Goal: Information Seeking & Learning: Learn about a topic

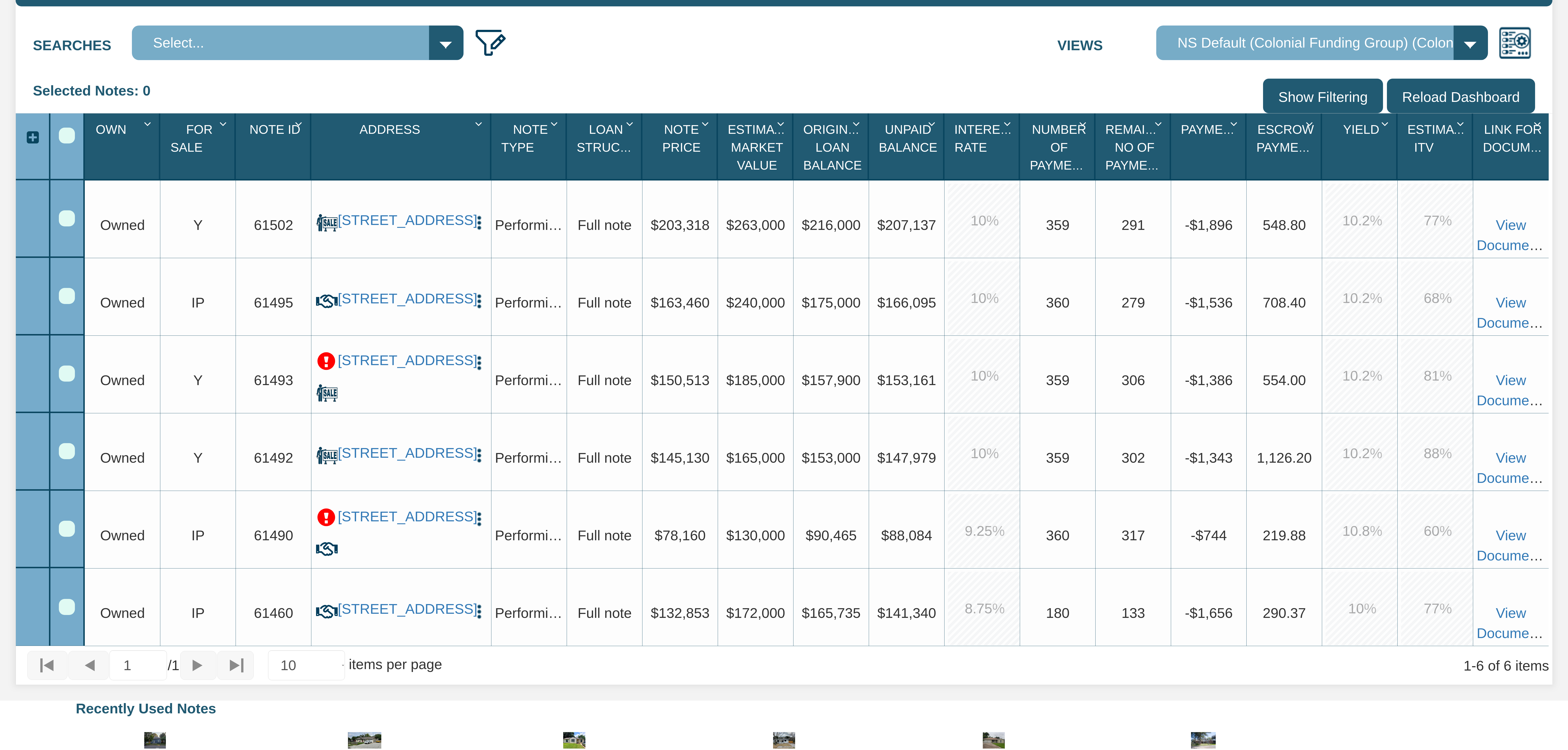
scroll to position [342, 0]
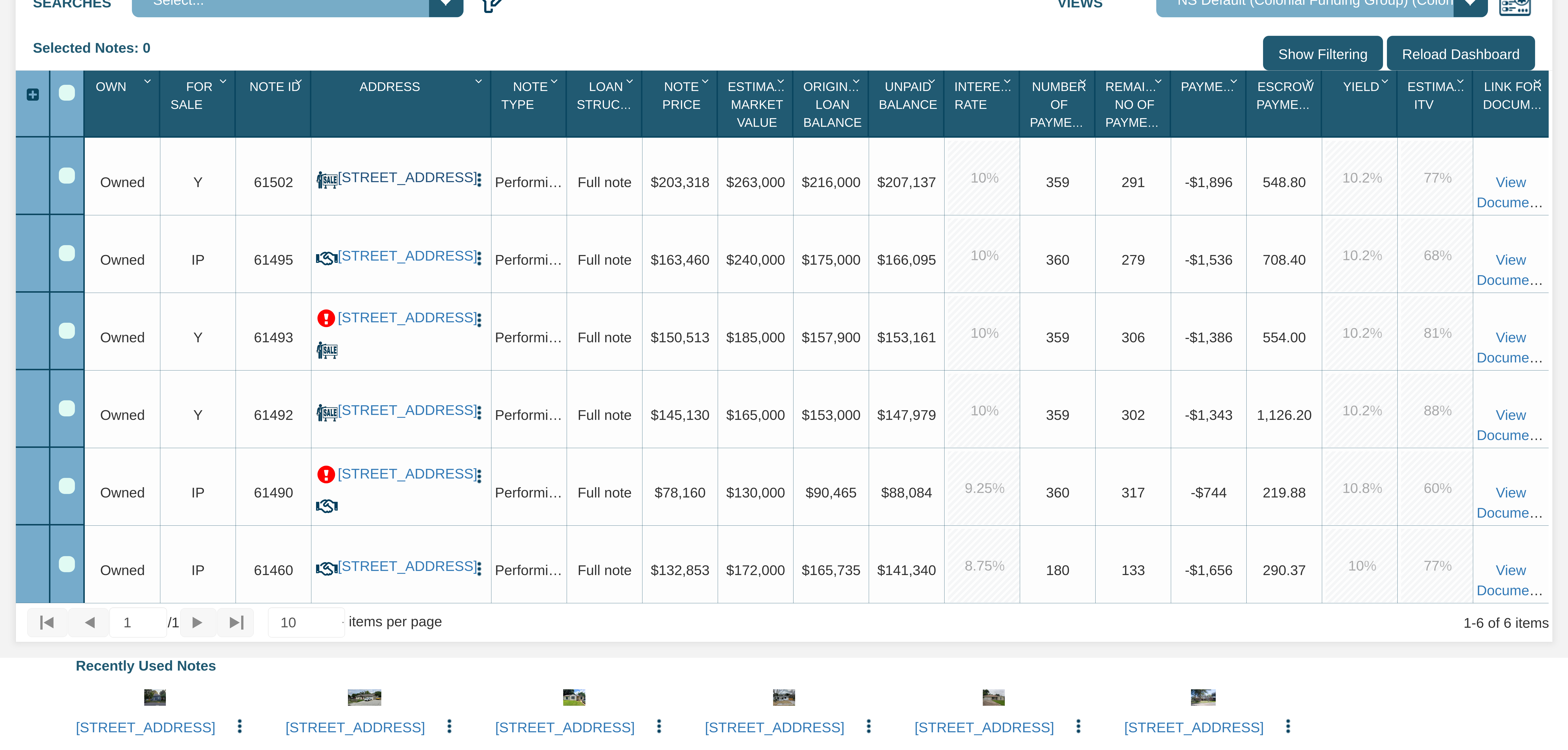
click at [378, 169] on link "[STREET_ADDRESS]" at bounding box center [401, 177] width 127 height 17
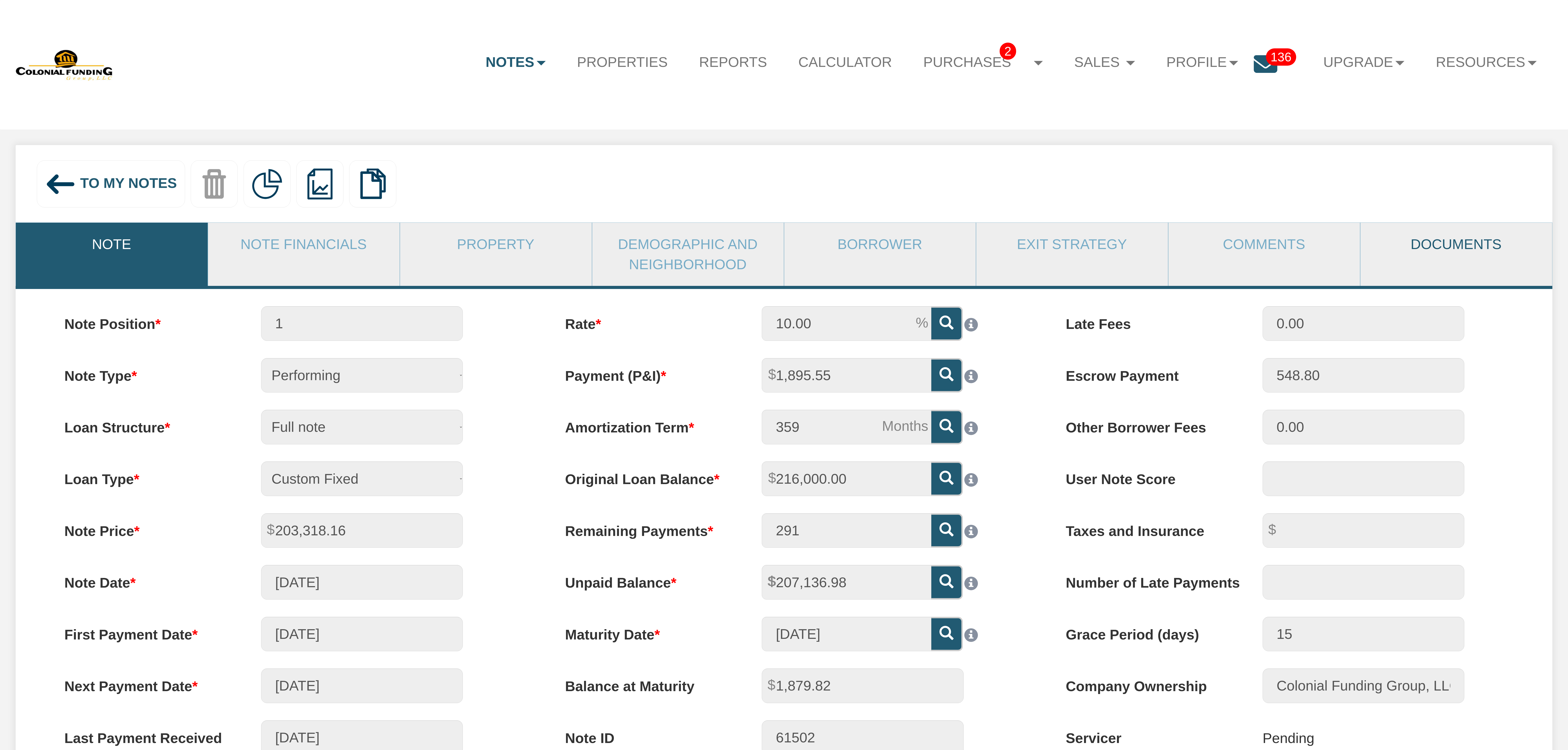
click at [1437, 249] on link "Documents" at bounding box center [1455, 244] width 191 height 43
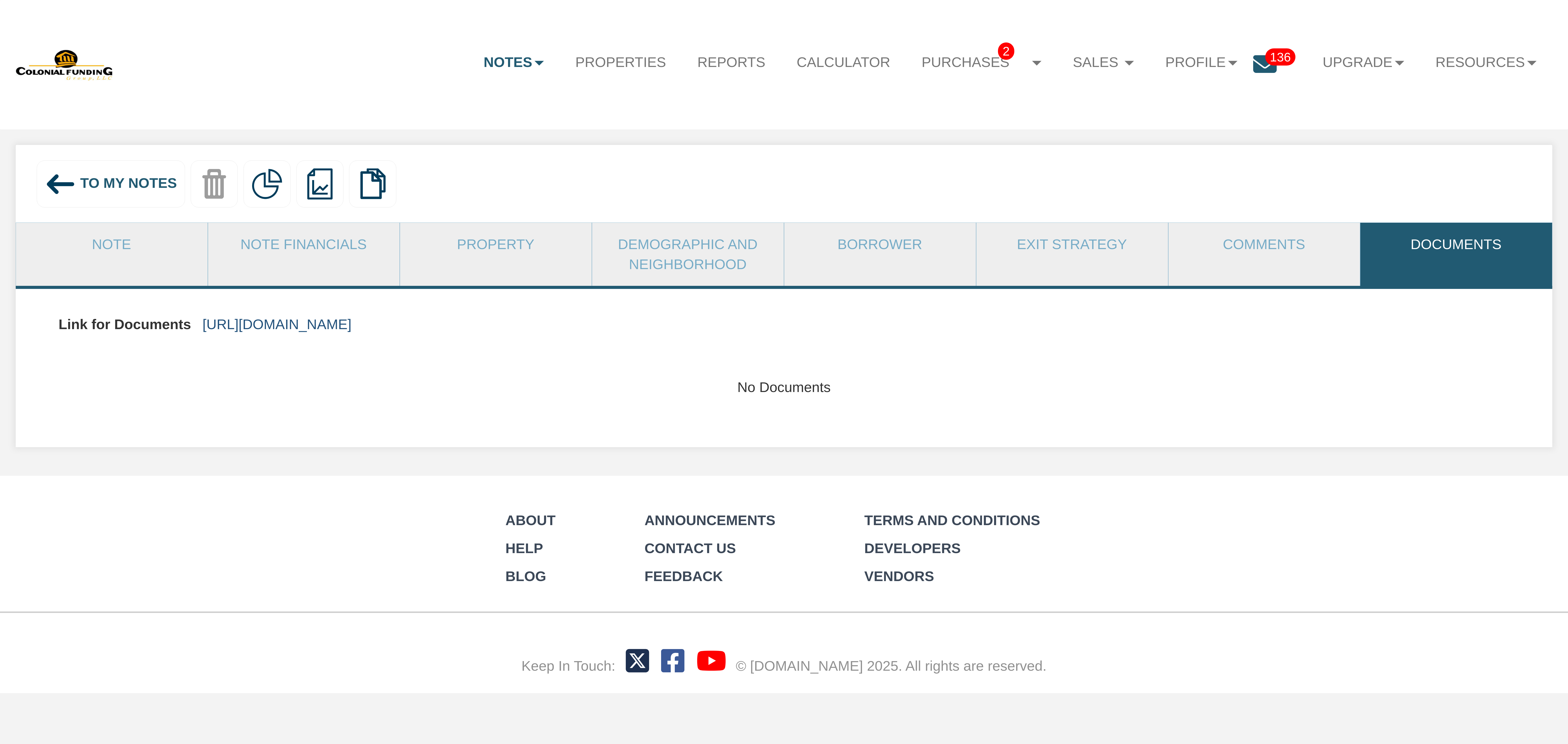
click at [351, 323] on link "https://colonialfundinggroup.sharepoint.com/:f:/s/operationsteam/Eoz70upoDtNMgv…" at bounding box center [277, 324] width 149 height 16
click at [127, 241] on link "Note" at bounding box center [112, 245] width 191 height 43
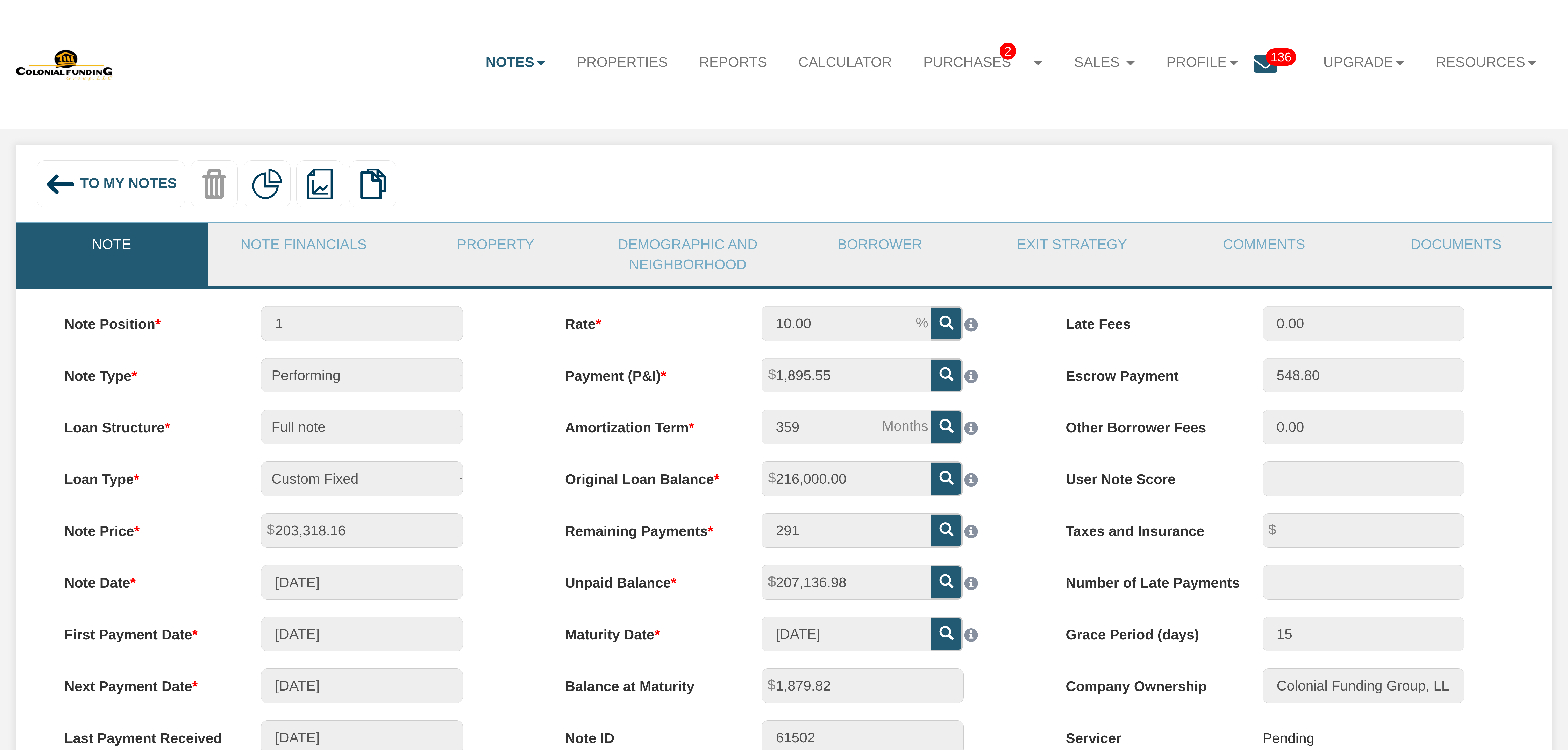
drag, startPoint x: 137, startPoint y: 244, endPoint x: 154, endPoint y: 227, distance: 24.0
click at [138, 243] on link "Note" at bounding box center [111, 244] width 191 height 43
click at [1098, 239] on link "Exit Strategy" at bounding box center [1071, 244] width 191 height 43
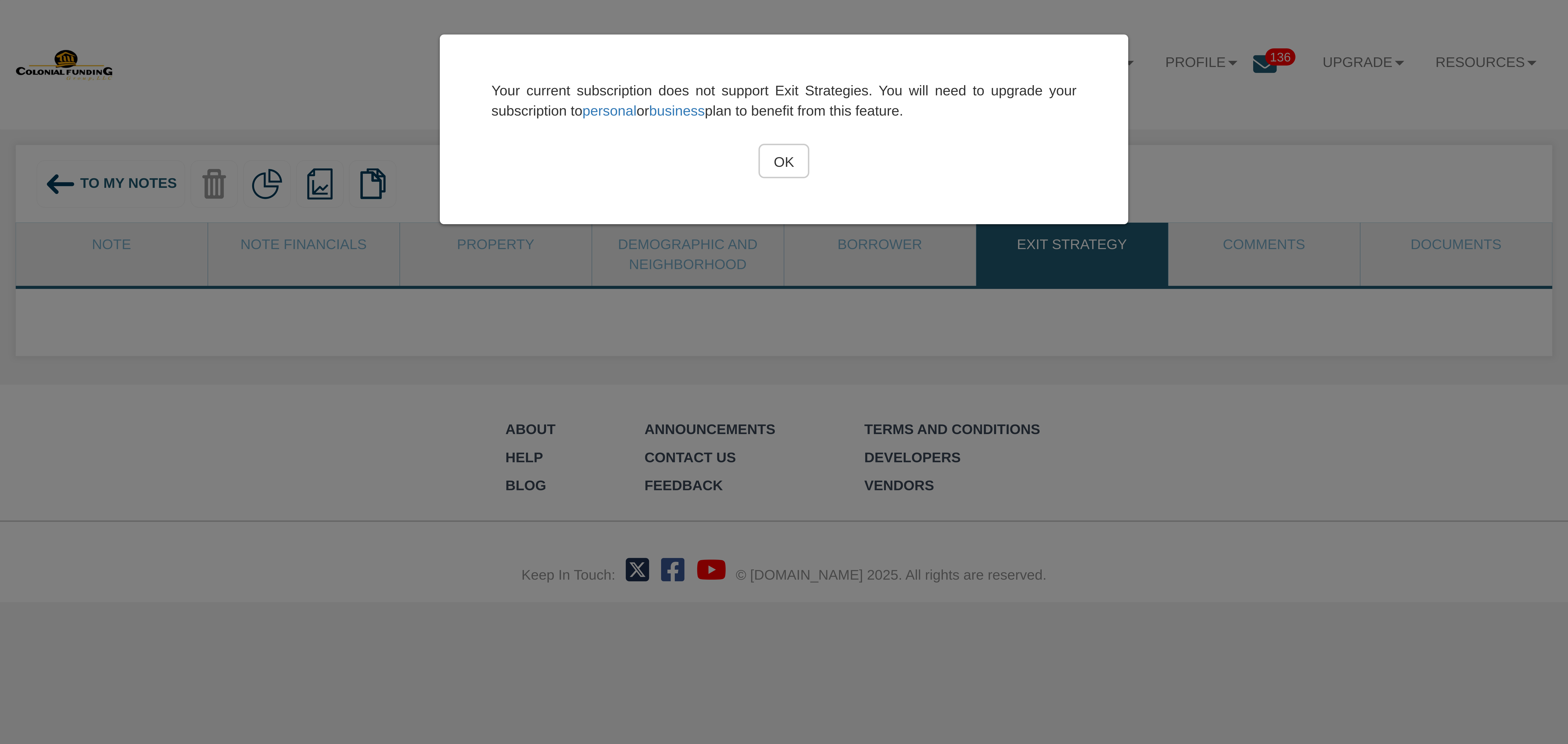
click at [792, 168] on input "OK" at bounding box center [784, 161] width 51 height 34
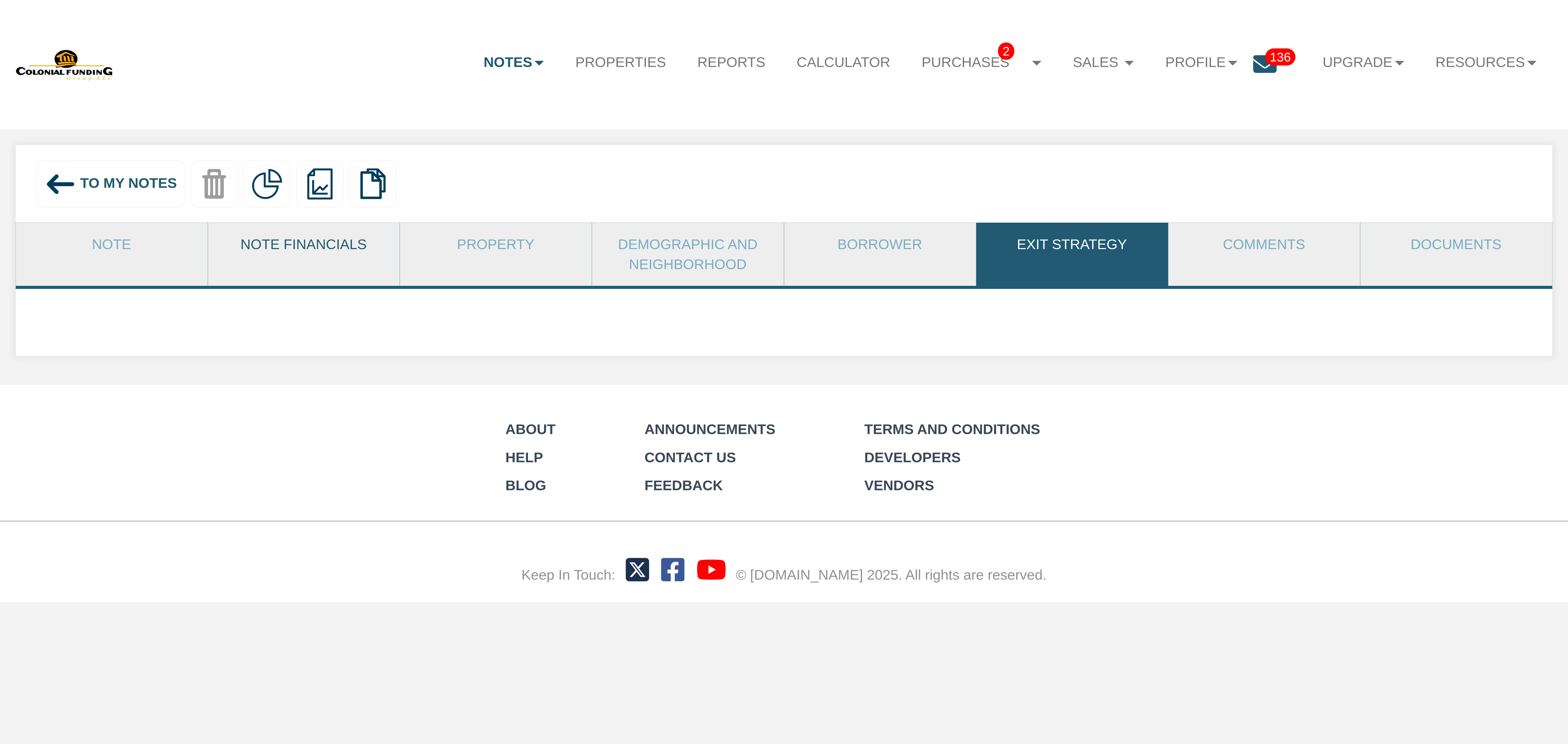
click at [311, 247] on link "Note Financials" at bounding box center [304, 245] width 191 height 43
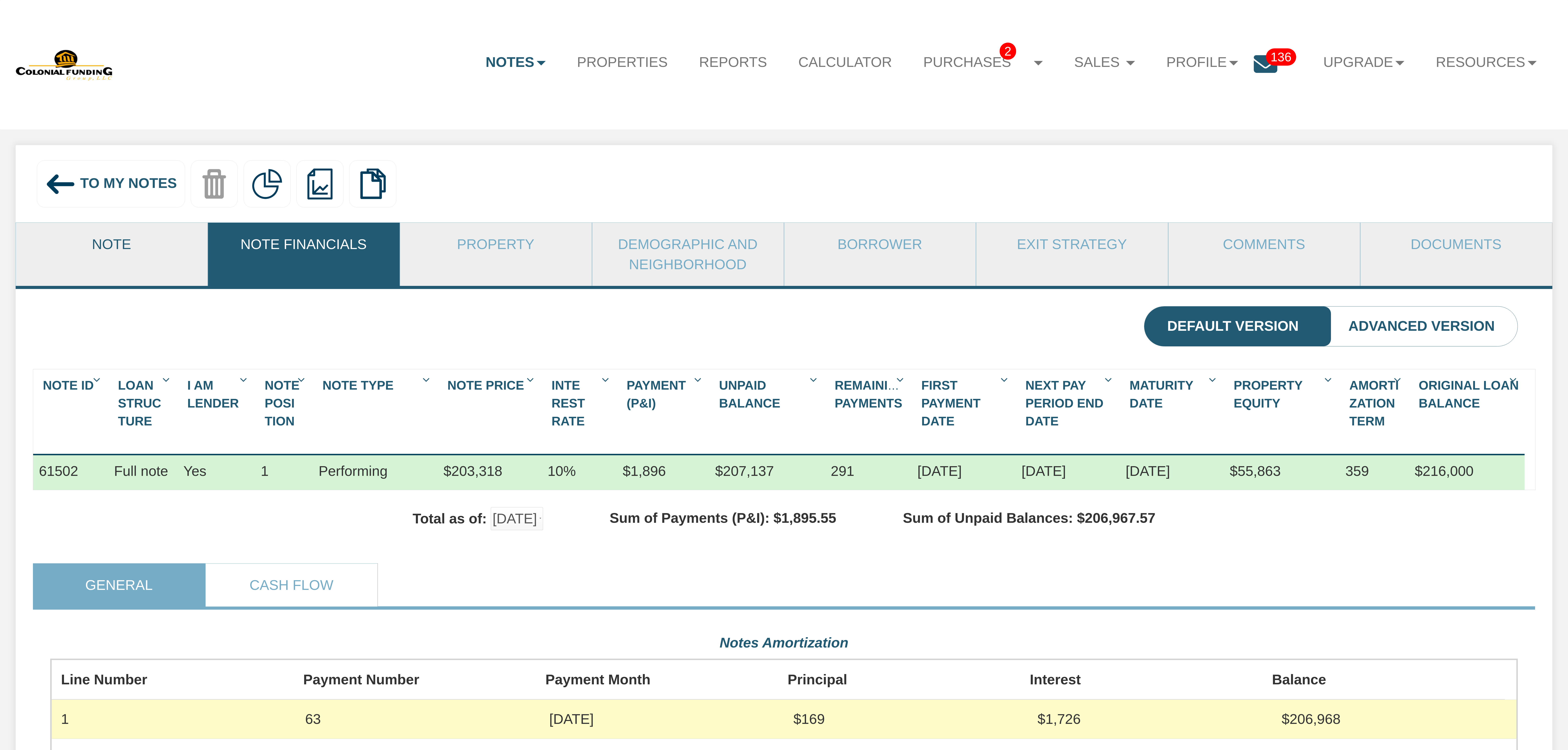
click at [125, 239] on link "Note" at bounding box center [111, 244] width 191 height 43
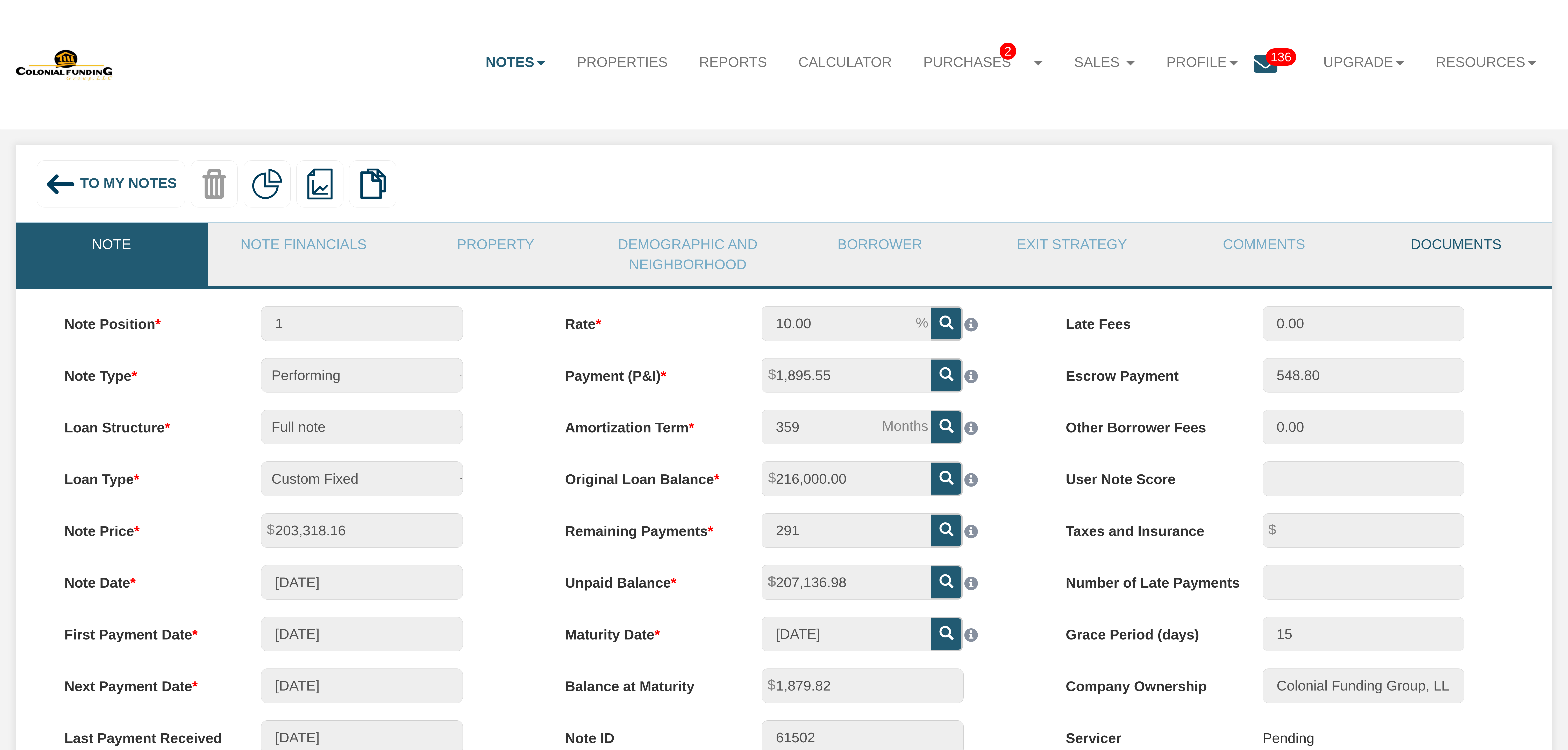
click at [1451, 236] on link "Documents" at bounding box center [1455, 244] width 191 height 43
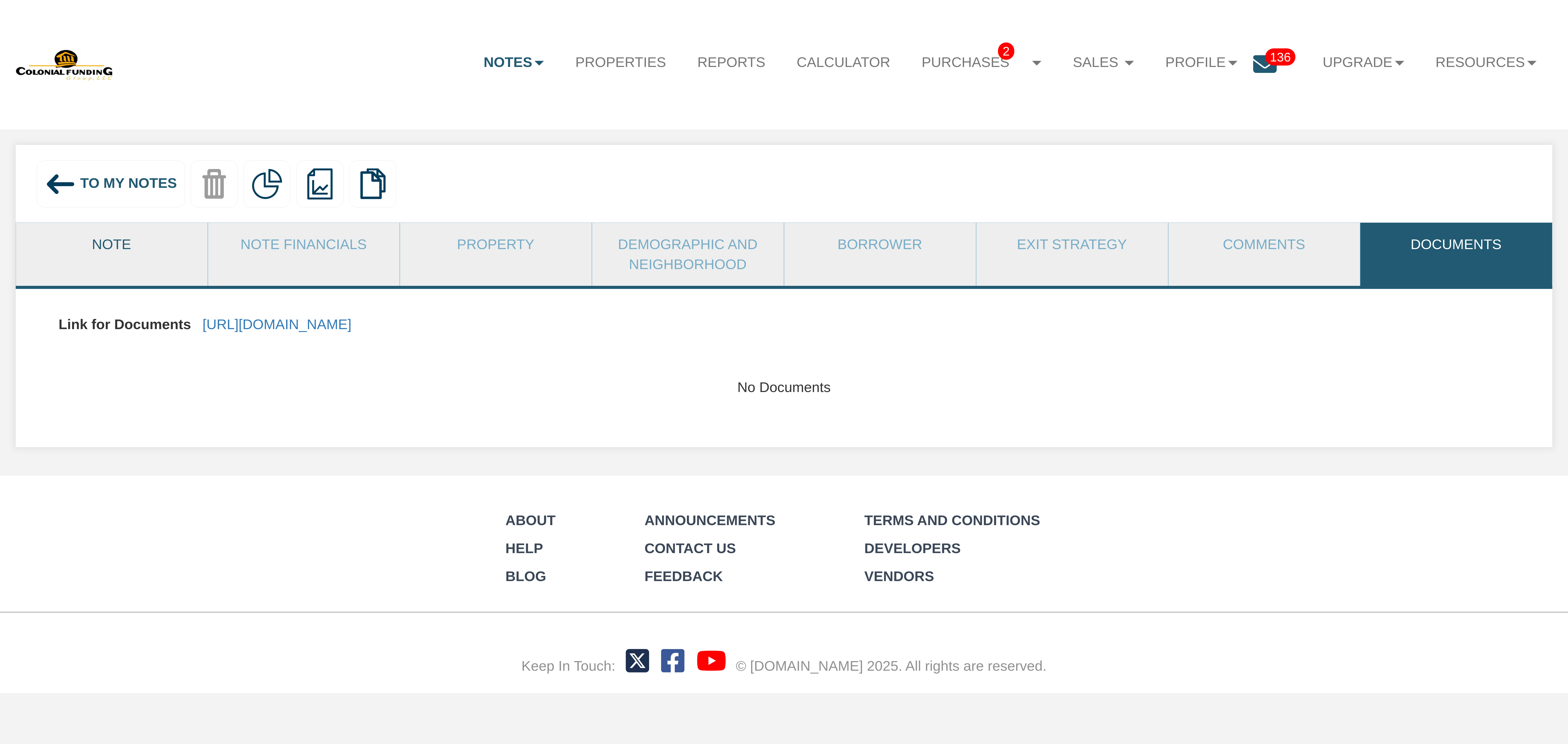
drag, startPoint x: 290, startPoint y: 237, endPoint x: 187, endPoint y: 245, distance: 103.3
click at [289, 237] on link "Note Financials" at bounding box center [304, 245] width 191 height 43
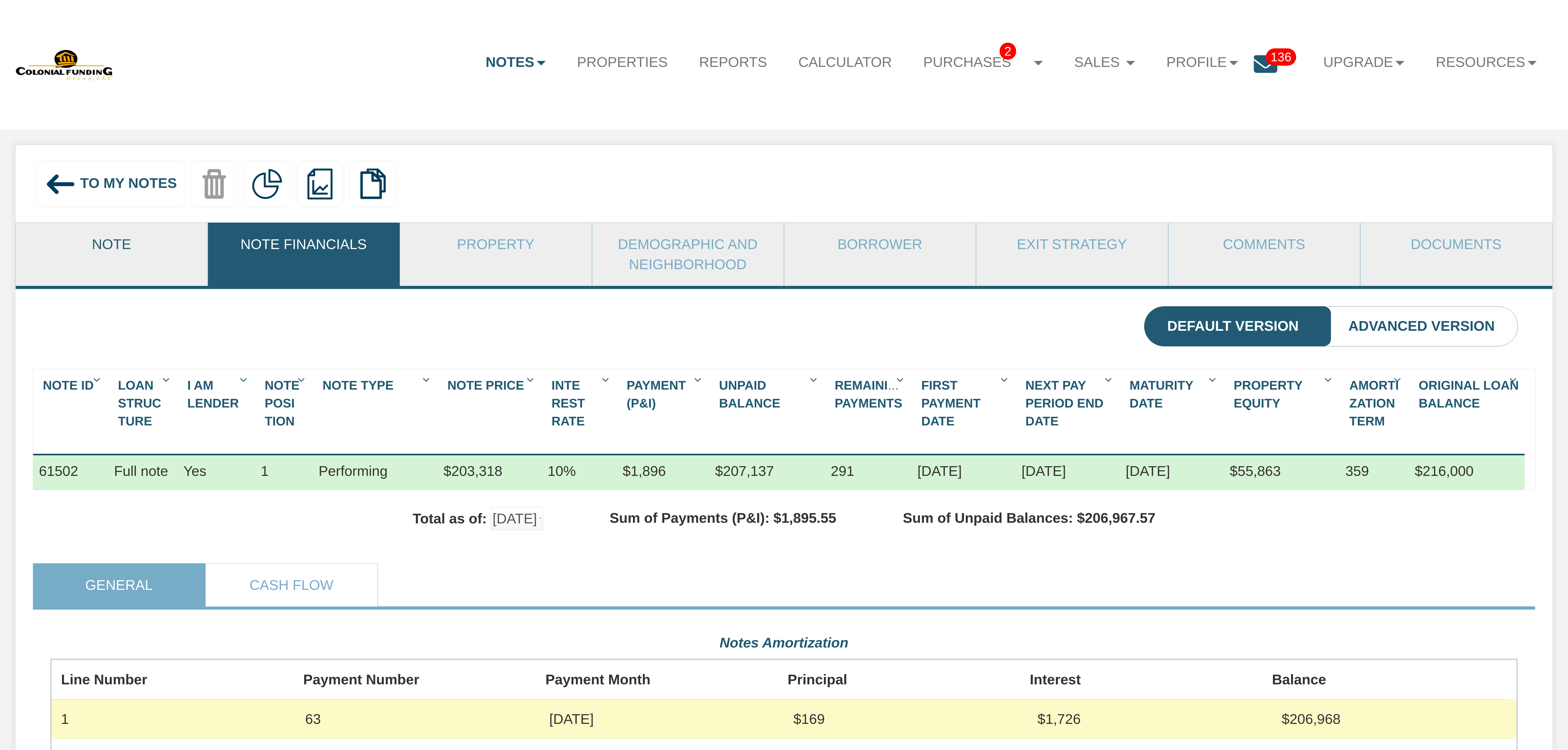
scroll to position [205421, 204282]
click at [117, 245] on link "Note" at bounding box center [111, 244] width 191 height 43
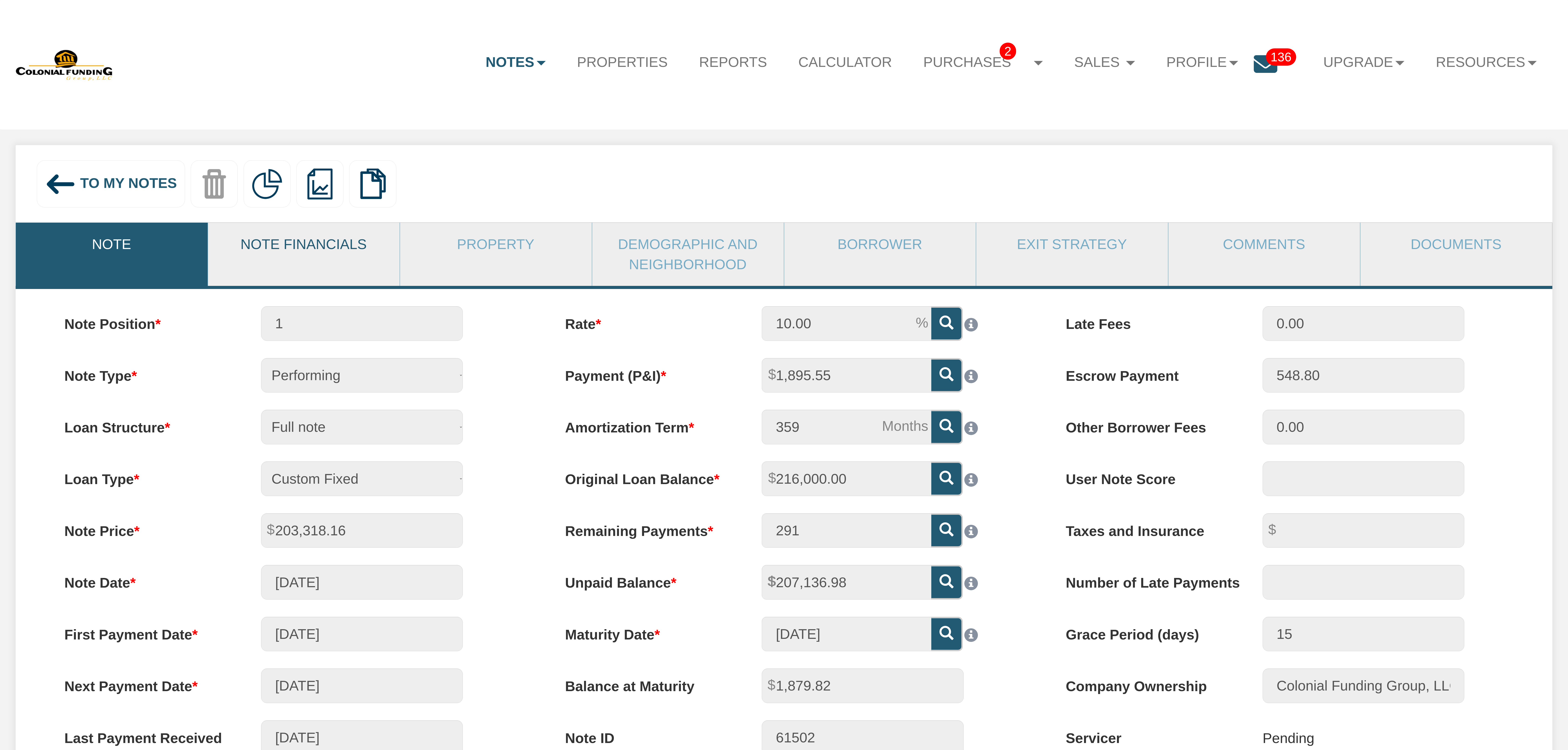
click at [351, 257] on link "Note Financials" at bounding box center [303, 244] width 191 height 43
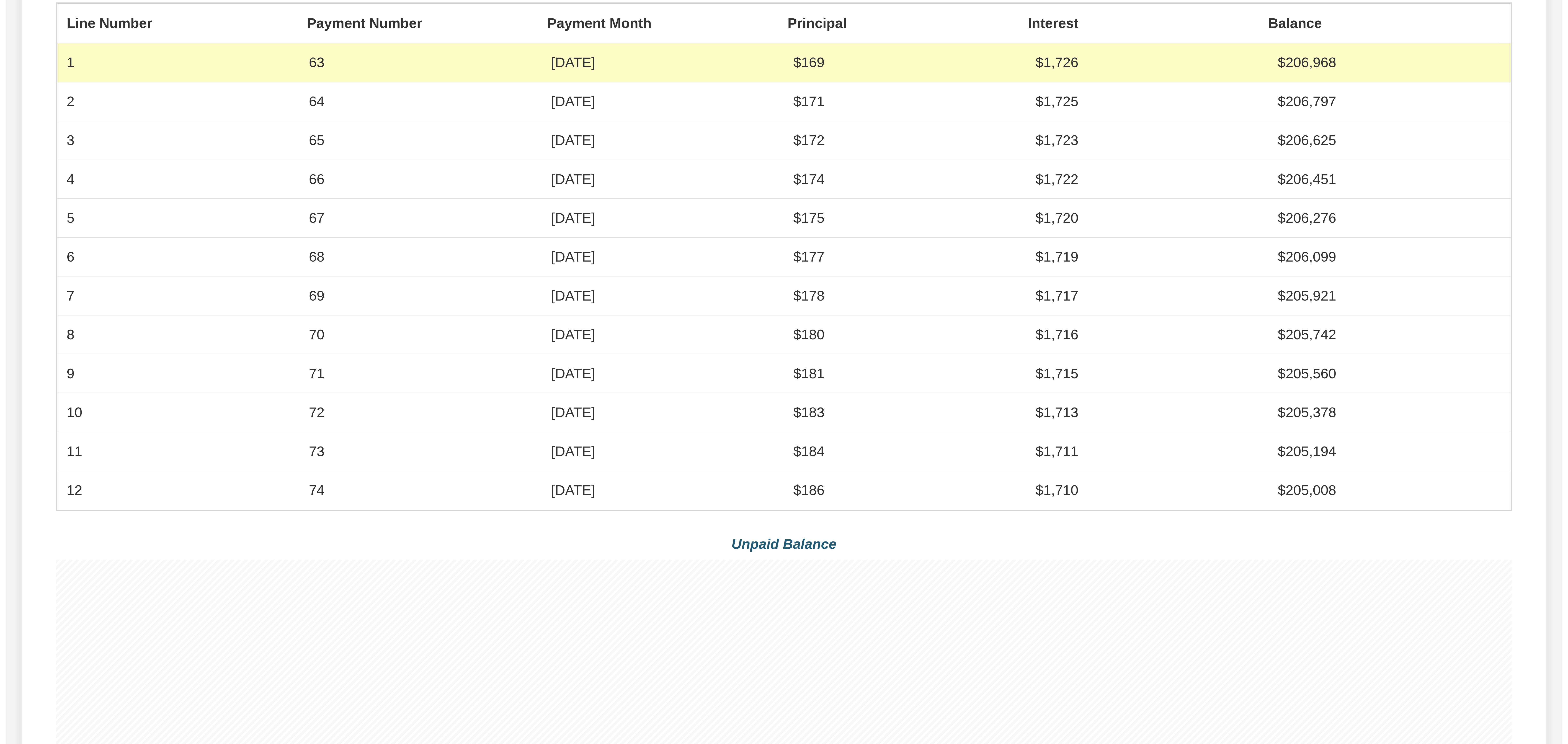
scroll to position [0, 0]
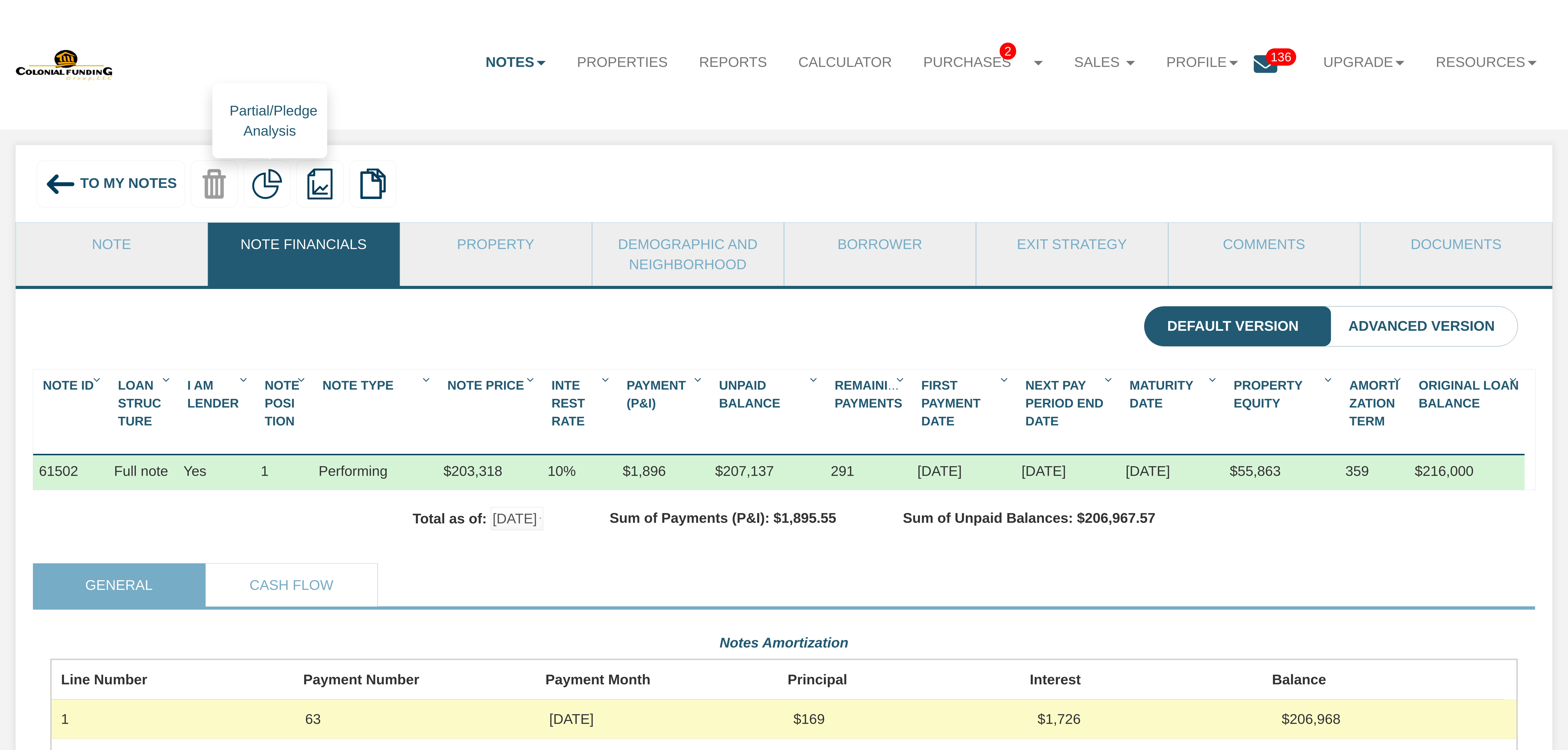
click at [274, 174] on img at bounding box center [267, 184] width 31 height 31
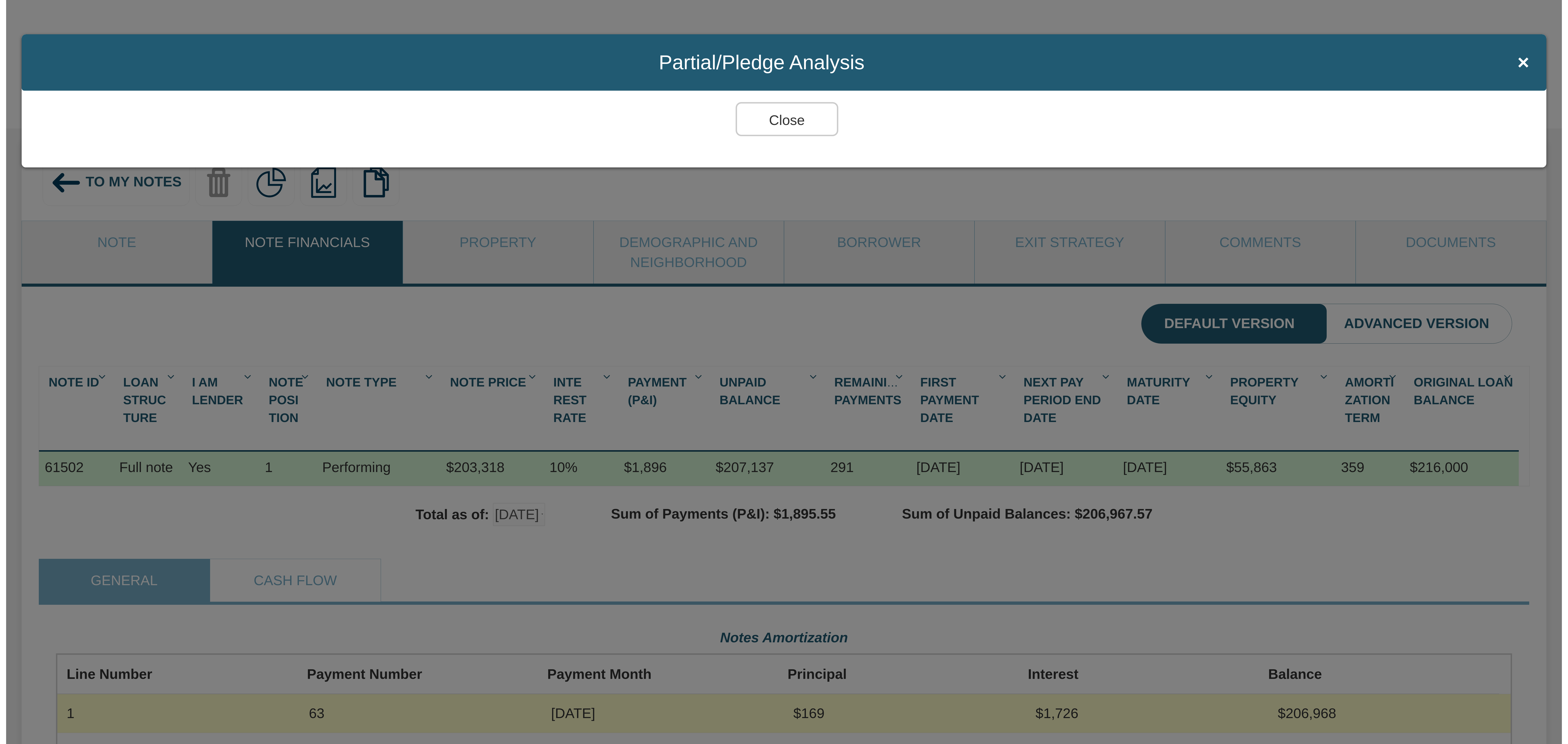
scroll to position [365, 1467]
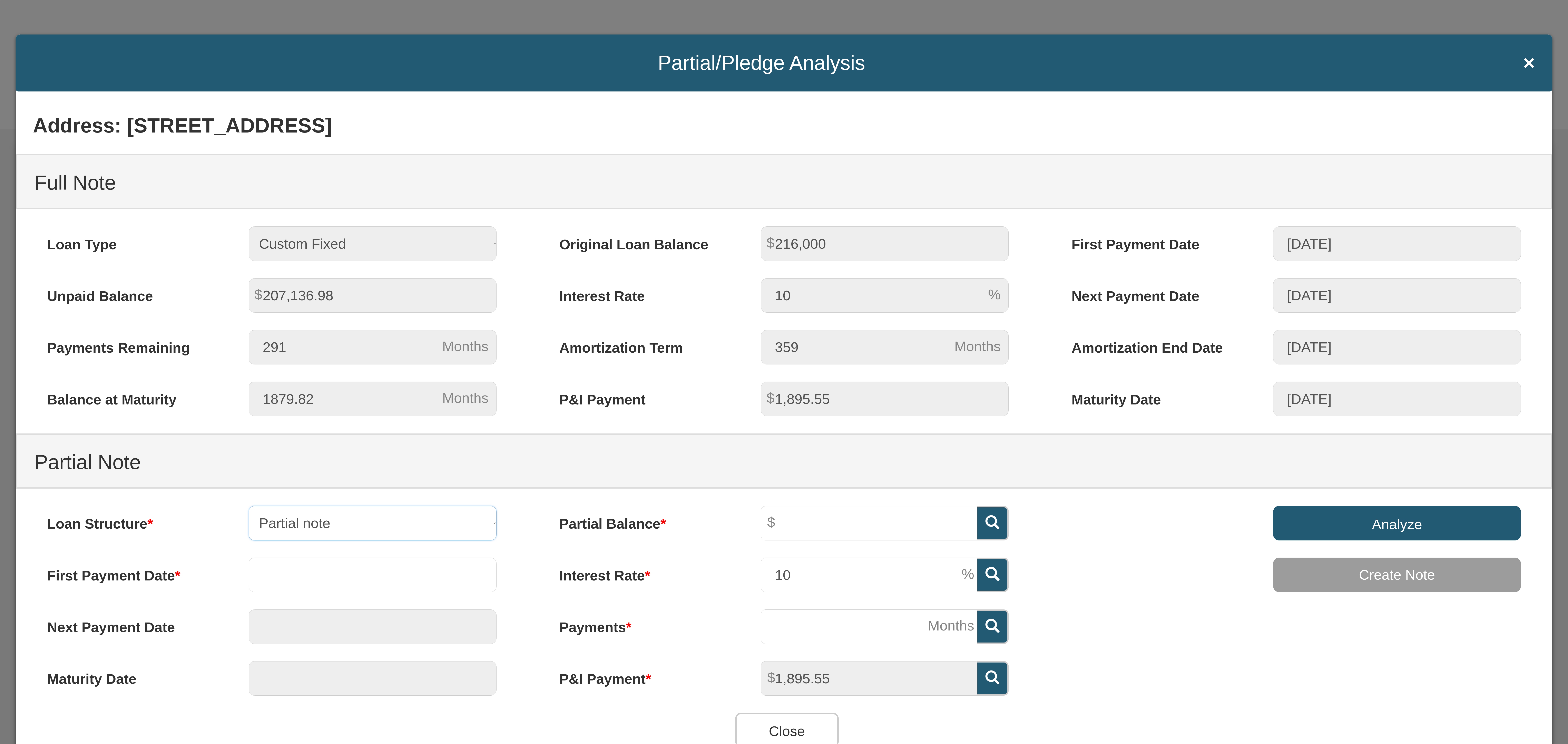
click at [420, 526] on select "Partial note Pledge note Split Payment note" at bounding box center [372, 523] width 247 height 34
select select "object:15980"
click at [249, 506] on select "Partial note Pledge note Split Payment note" at bounding box center [372, 523] width 247 height 34
drag, startPoint x: 1546, startPoint y: 256, endPoint x: 1552, endPoint y: 296, distance: 40.4
click at [1552, 296] on div "Partial/Pledge Analysis × Address: 2701 Huckleberry, Pasadena, TX, 77502 Full N…" at bounding box center [784, 372] width 1568 height 744
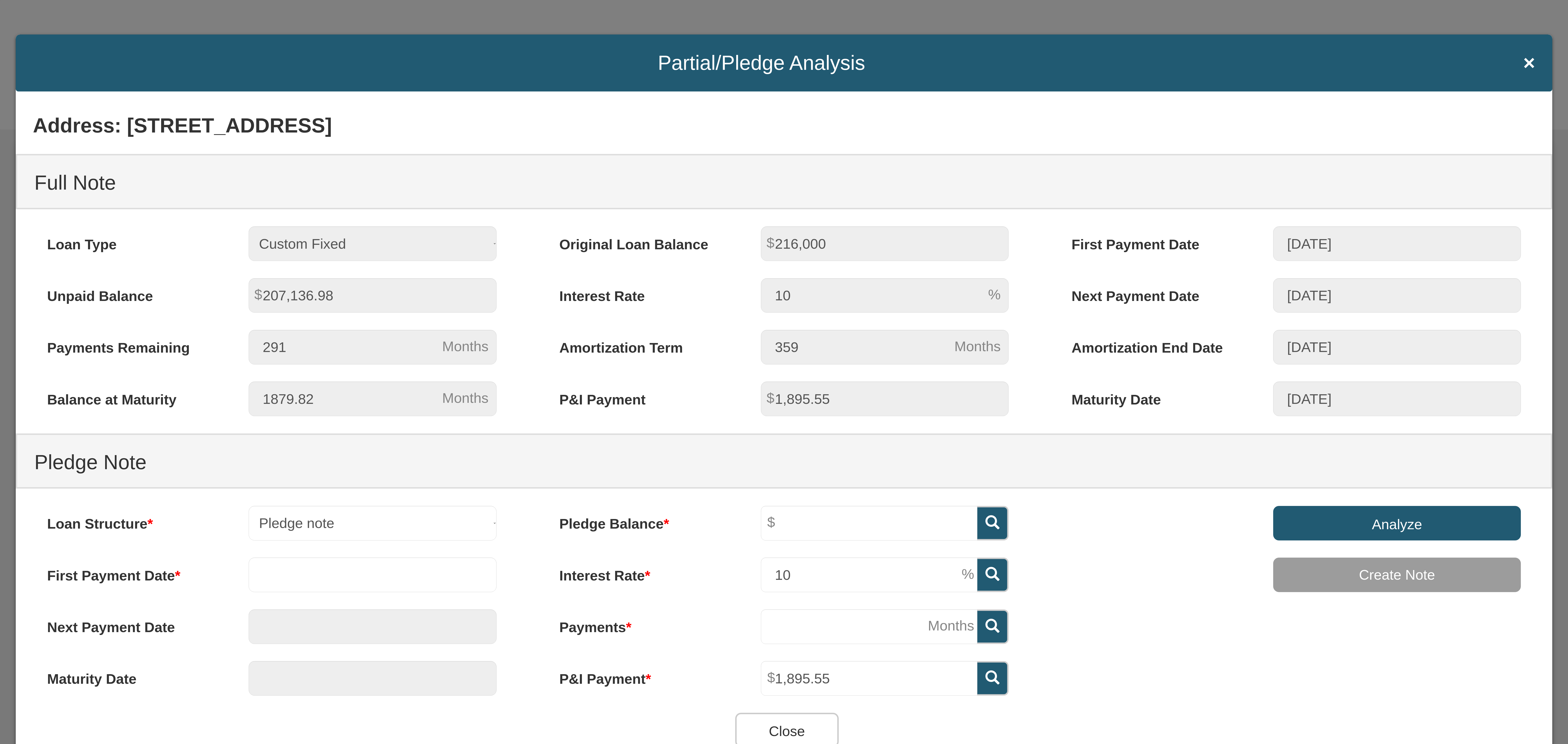
drag, startPoint x: 1549, startPoint y: 277, endPoint x: 1542, endPoint y: 378, distance: 101.2
click at [1542, 378] on div "Partial/Pledge Analysis × Address: 2701 Huckleberry, Pasadena, TX, 77502 Full N…" at bounding box center [784, 372] width 1568 height 744
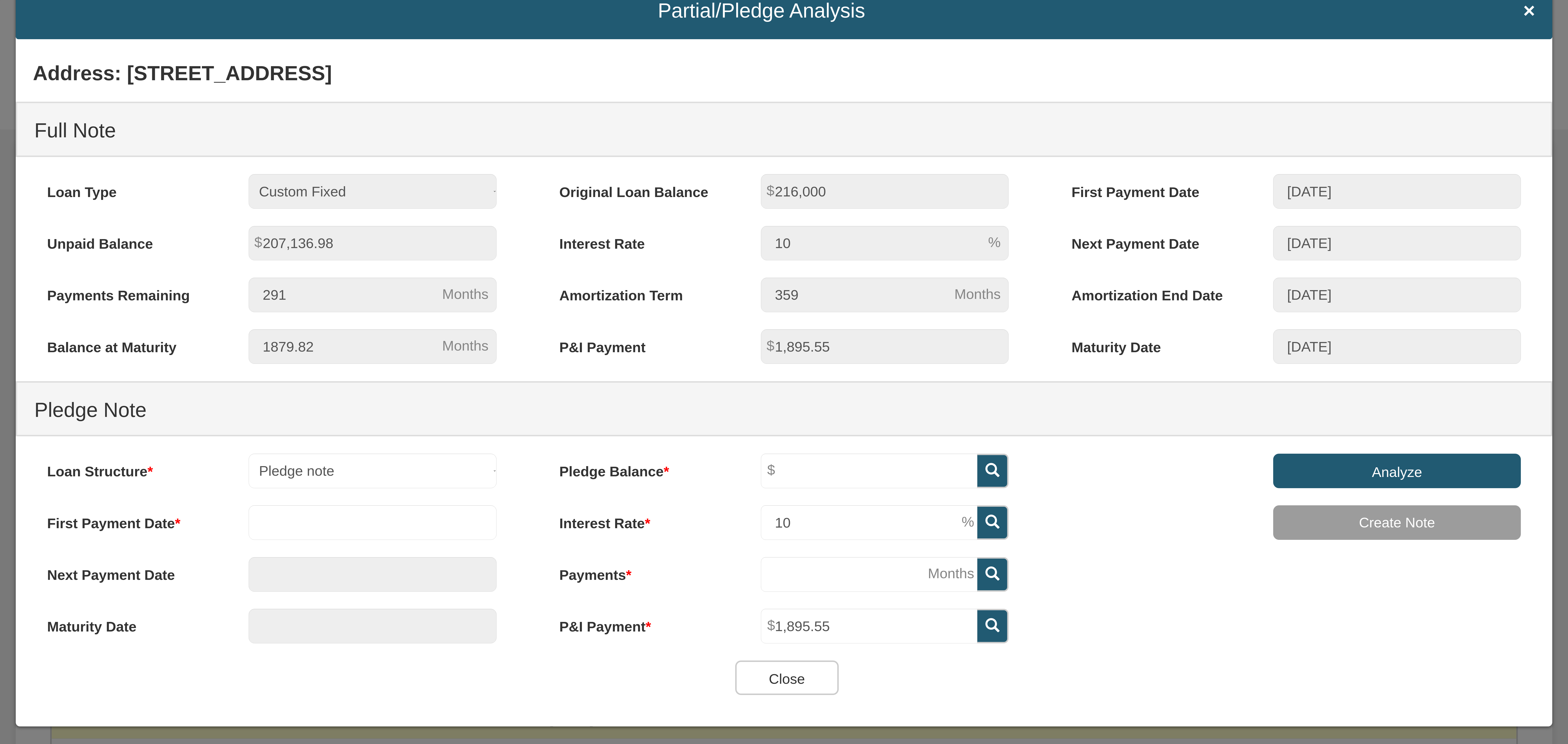
scroll to position [66, 0]
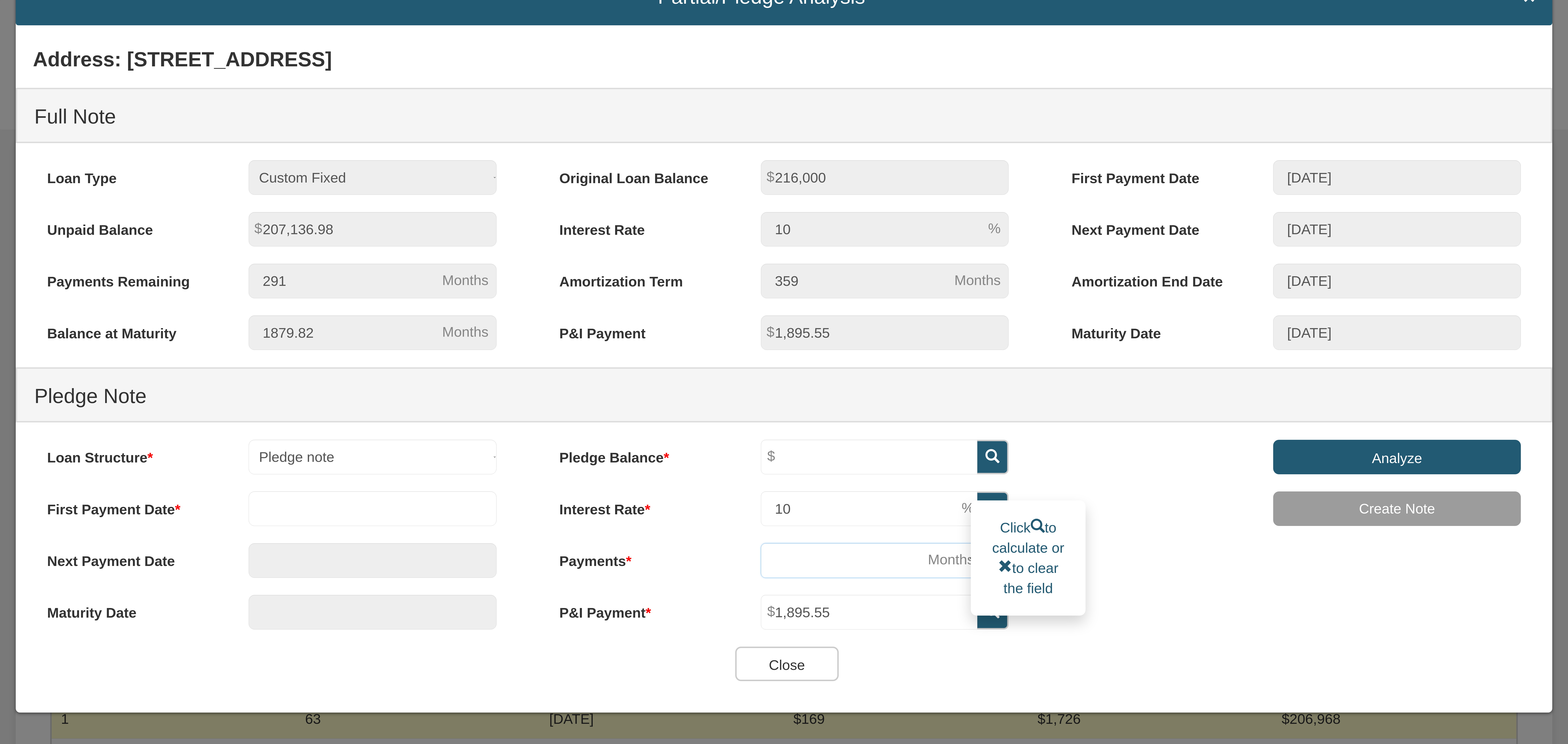
click at [901, 566] on input "number" at bounding box center [869, 560] width 217 height 34
click at [333, 509] on input "text" at bounding box center [372, 508] width 247 height 34
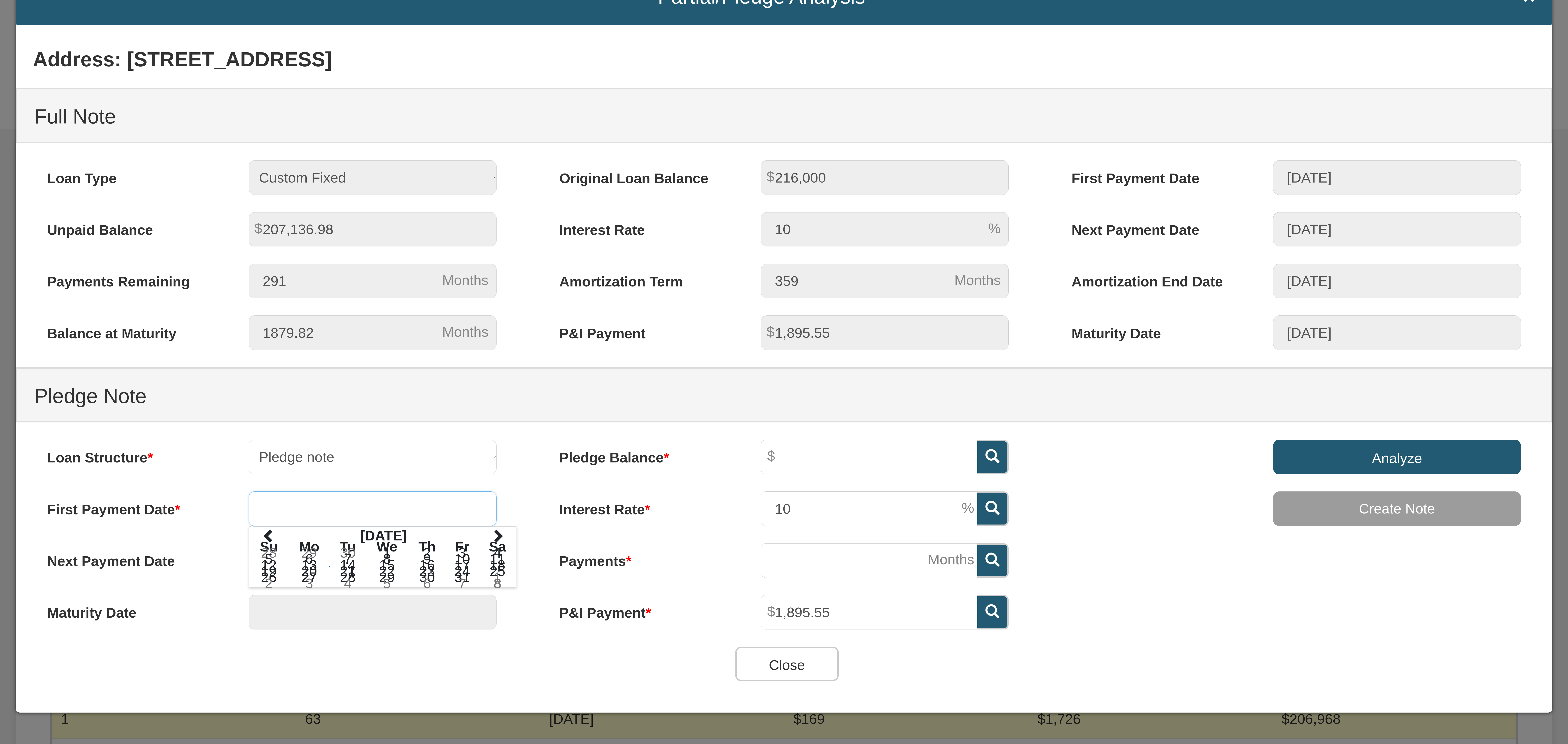
click at [333, 509] on input "text" at bounding box center [372, 508] width 247 height 34
click at [502, 530] on th at bounding box center [498, 535] width 37 height 16
click at [495, 555] on td "8" at bounding box center [498, 558] width 37 height 6
type input "11/08/2025"
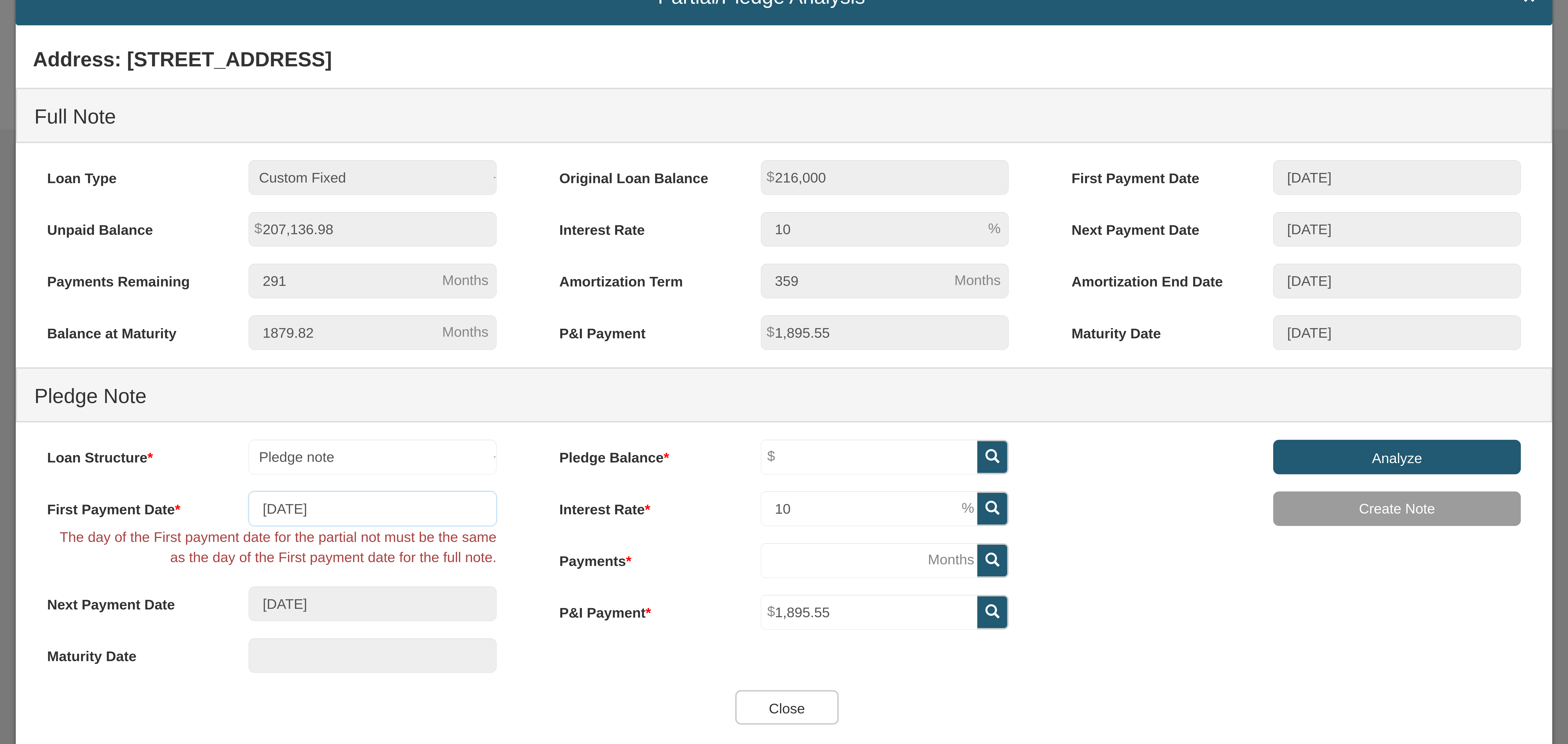
click at [397, 506] on input "11/08/2025" at bounding box center [372, 508] width 247 height 34
click at [463, 550] on td "31" at bounding box center [463, 553] width 34 height 6
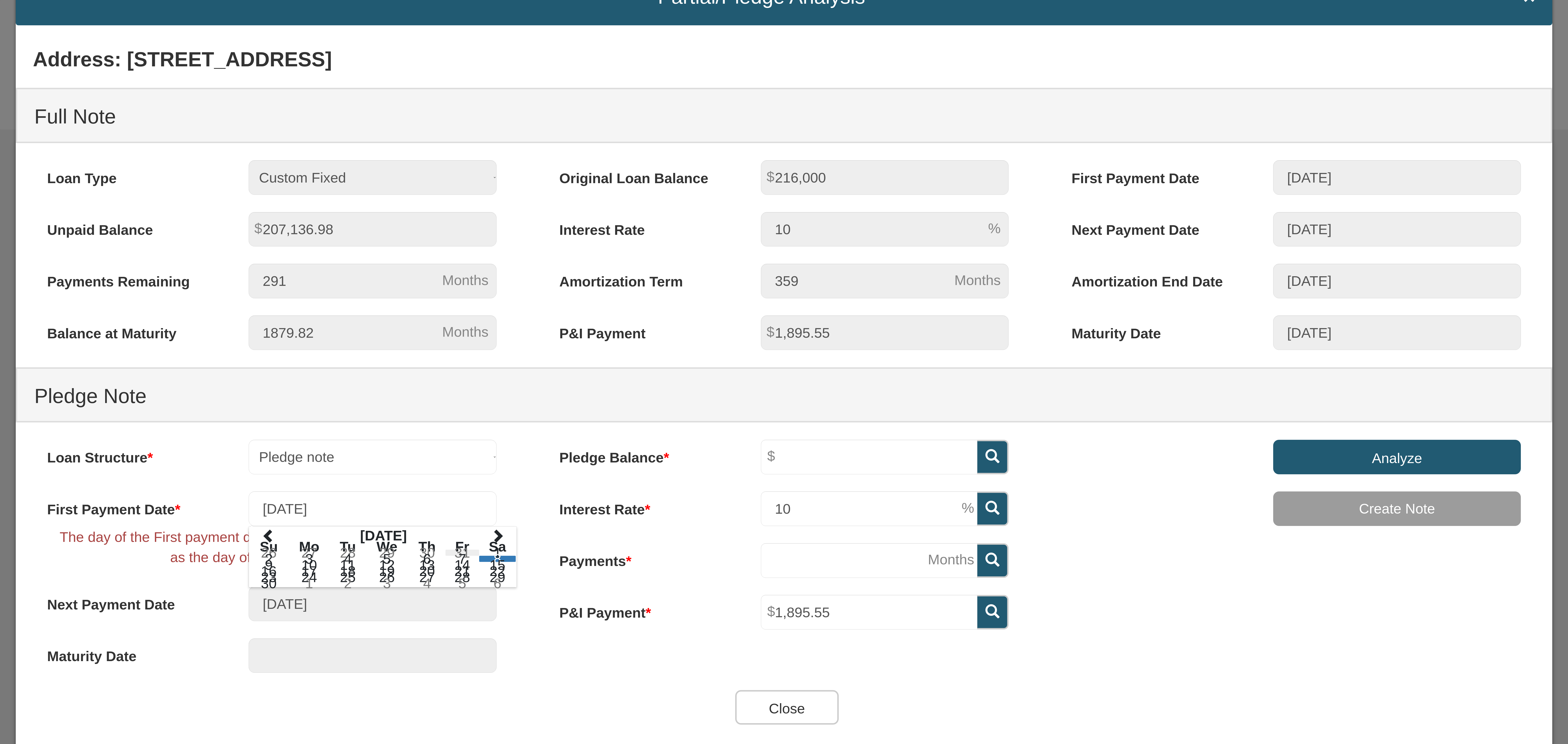
type input "[DATE]"
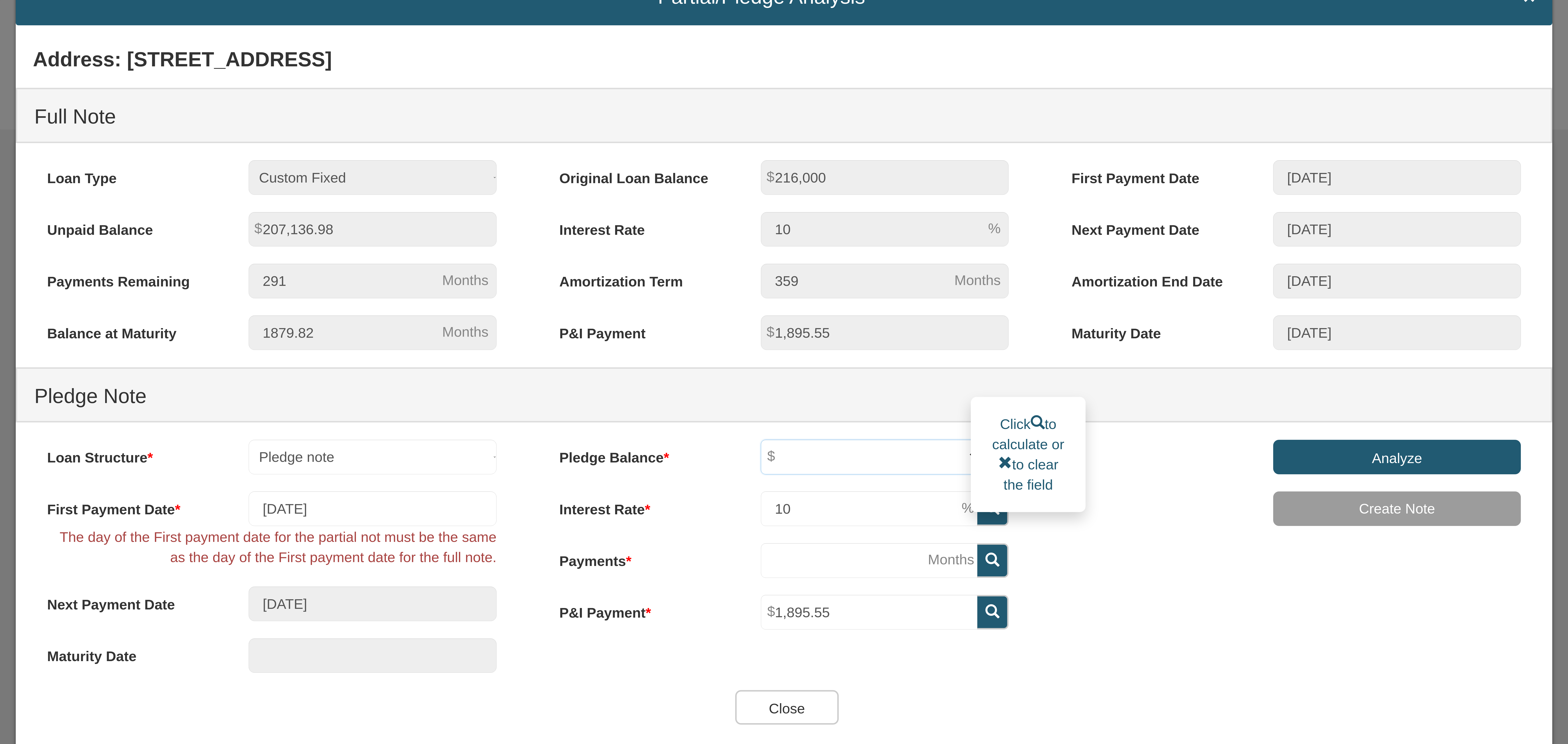
click at [794, 456] on input "text" at bounding box center [869, 456] width 217 height 34
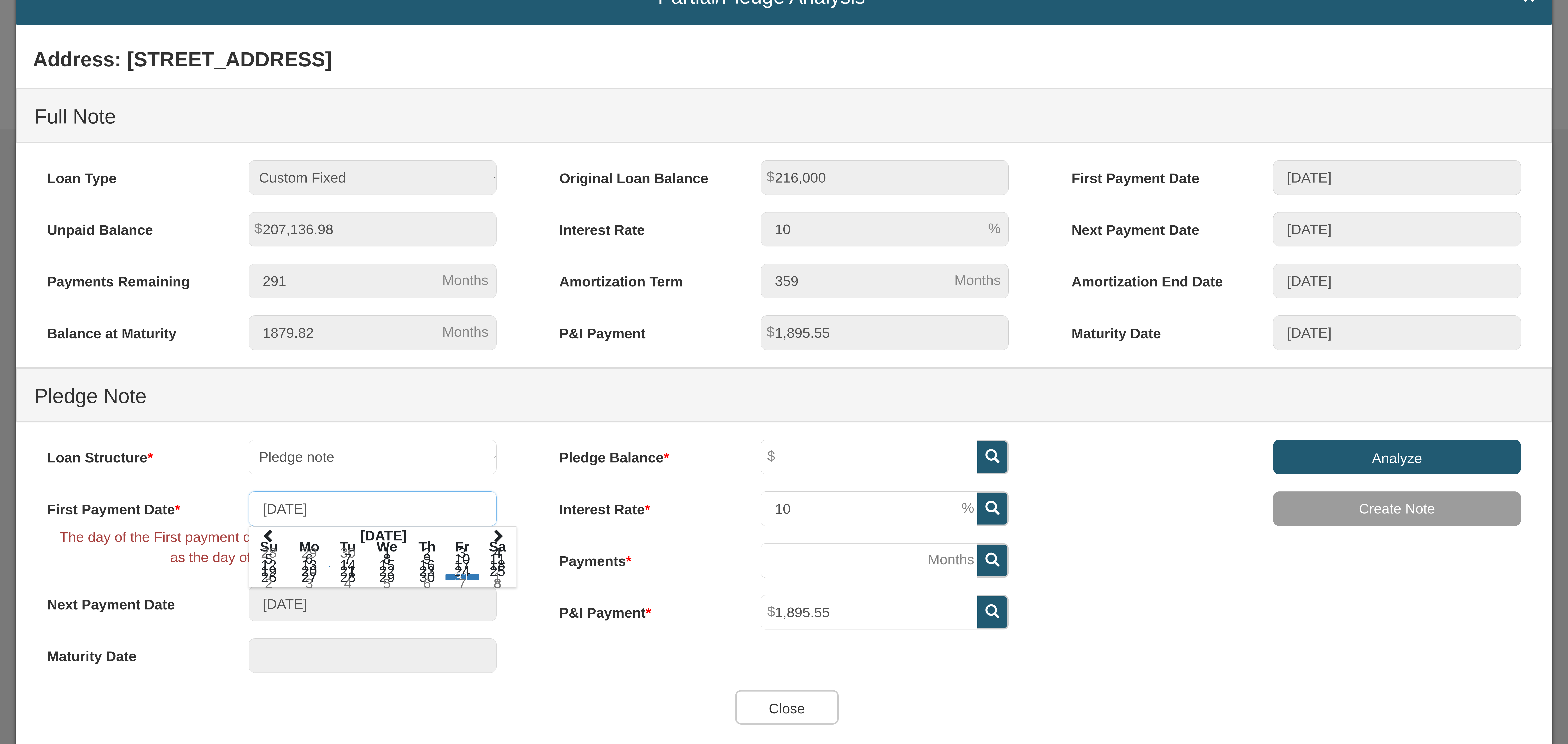
click at [356, 506] on input "[DATE]" at bounding box center [372, 508] width 247 height 34
click at [460, 580] on td "7" at bounding box center [463, 583] width 34 height 6
type input "11/07/2025"
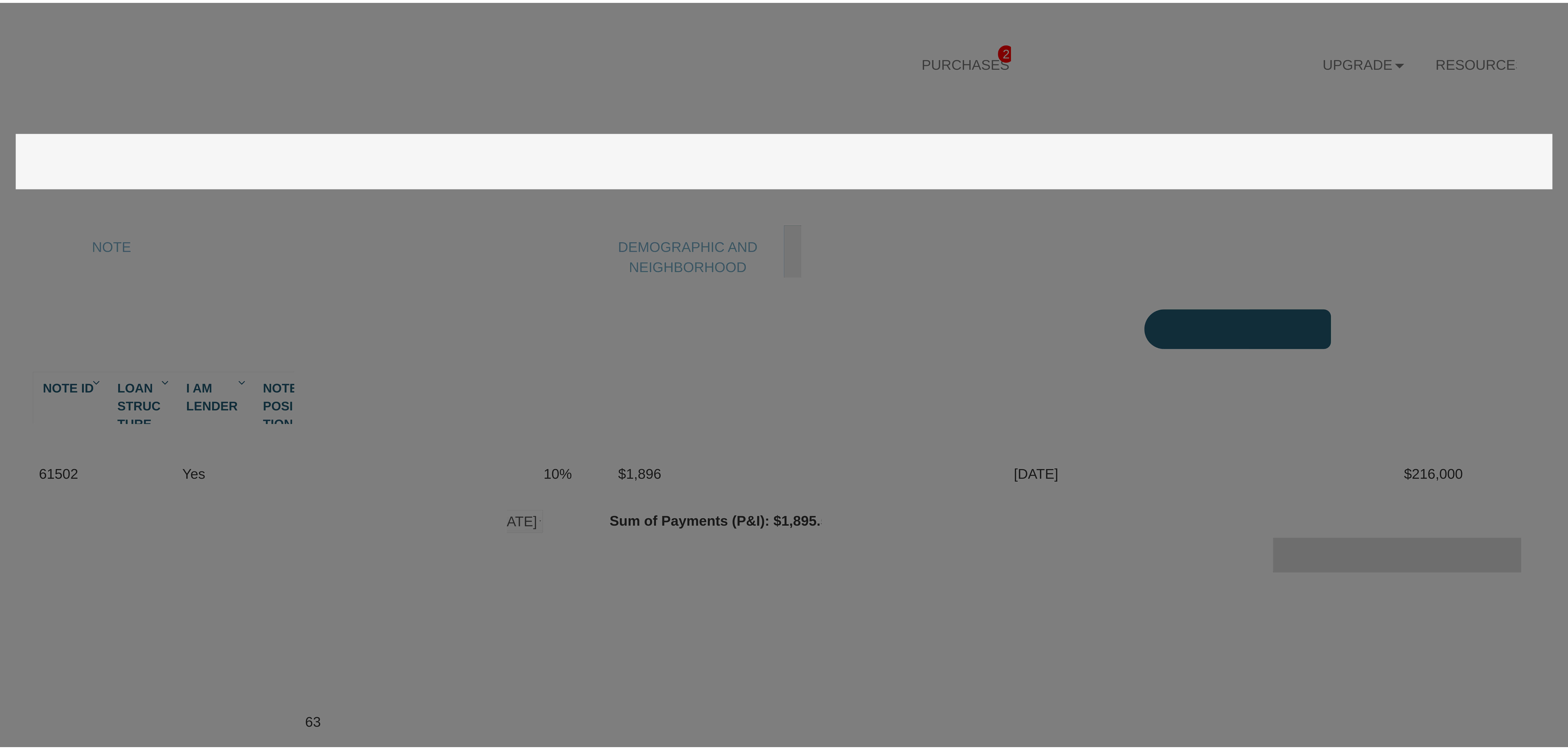
scroll to position [0, 0]
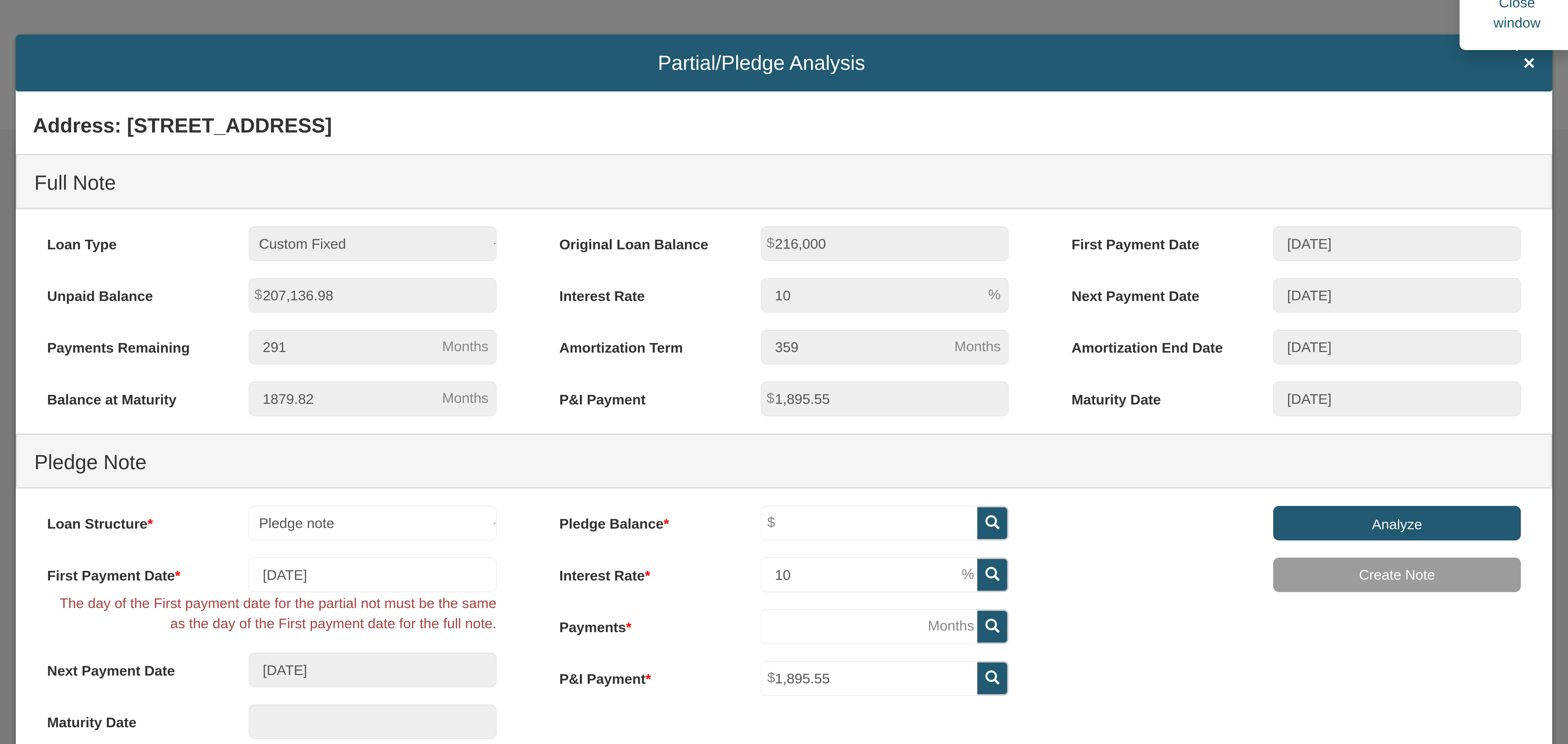
click at [1523, 60] on span "×" at bounding box center [1529, 63] width 12 height 22
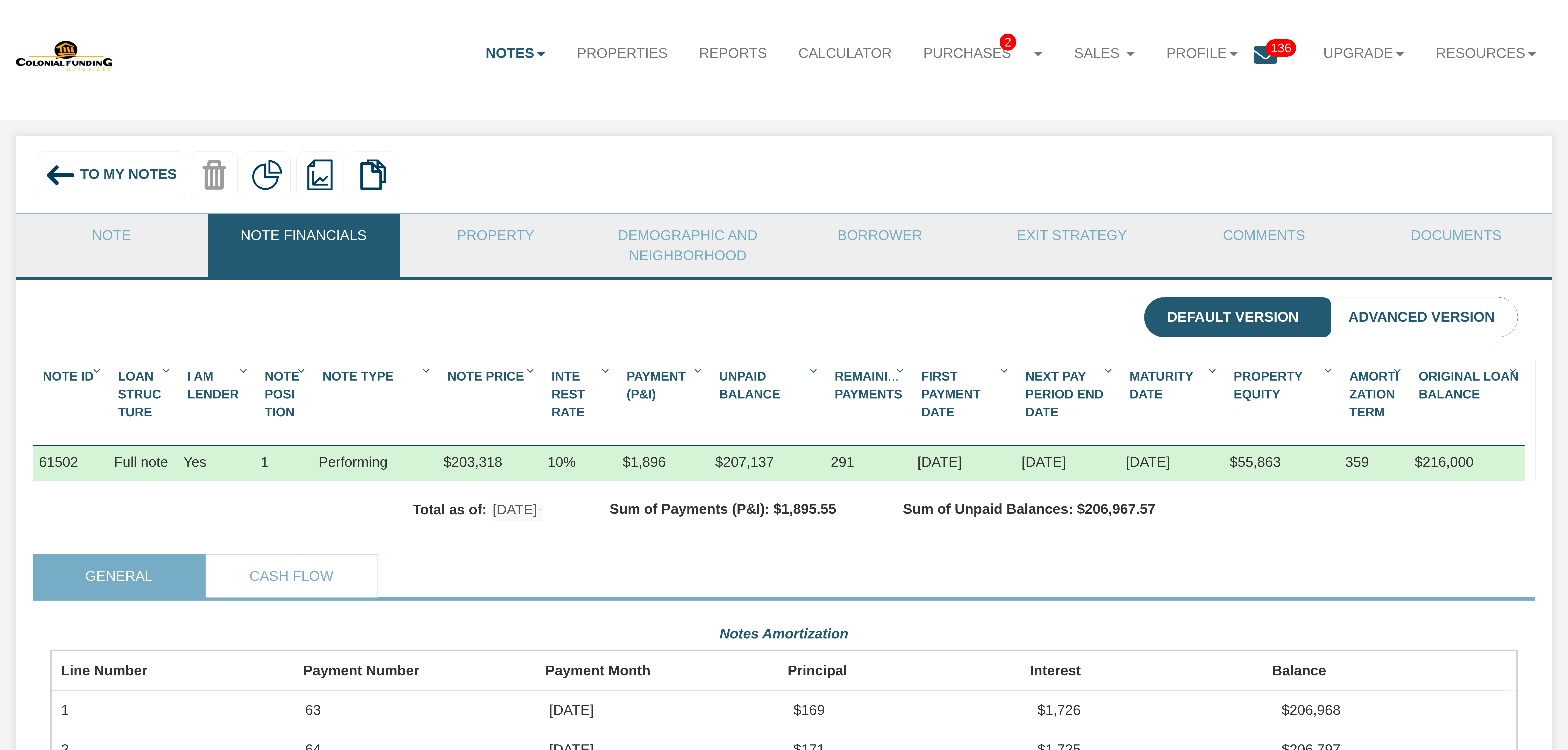
scroll to position [205421, 204282]
click at [325, 594] on link "Cash Flow" at bounding box center [291, 575] width 172 height 43
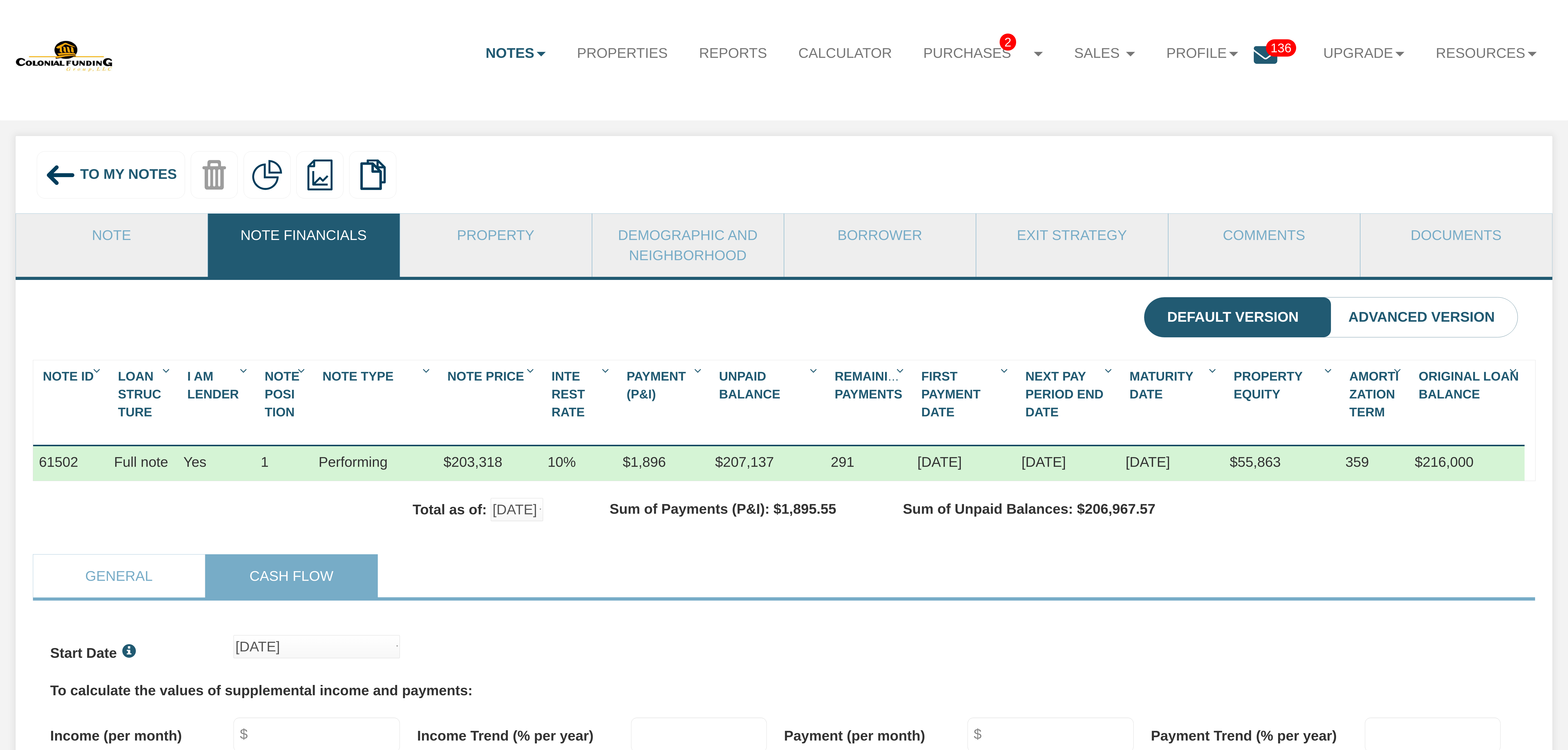
scroll to position [665, 0]
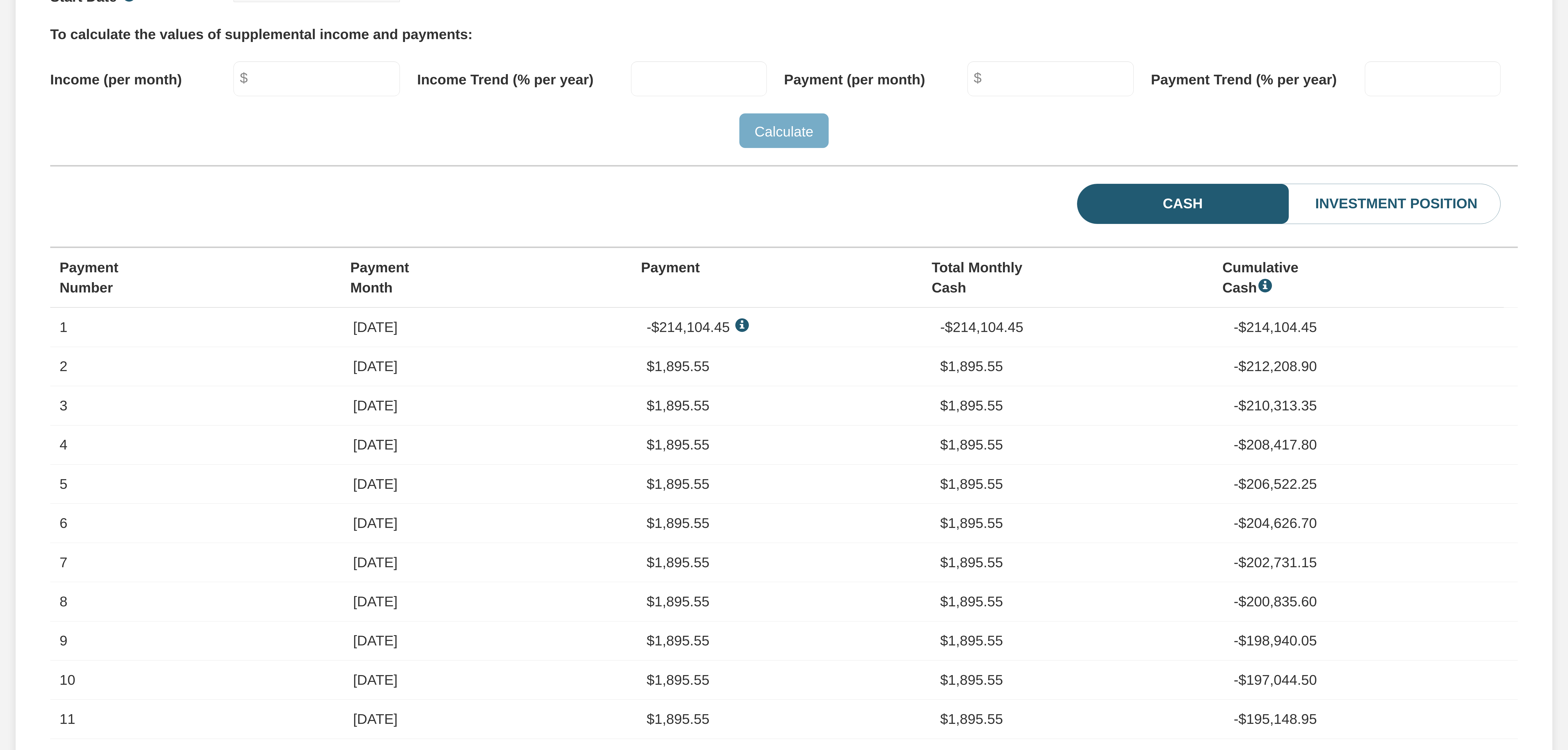
click at [1365, 214] on li "Investment Position" at bounding box center [1365, 204] width 271 height 39
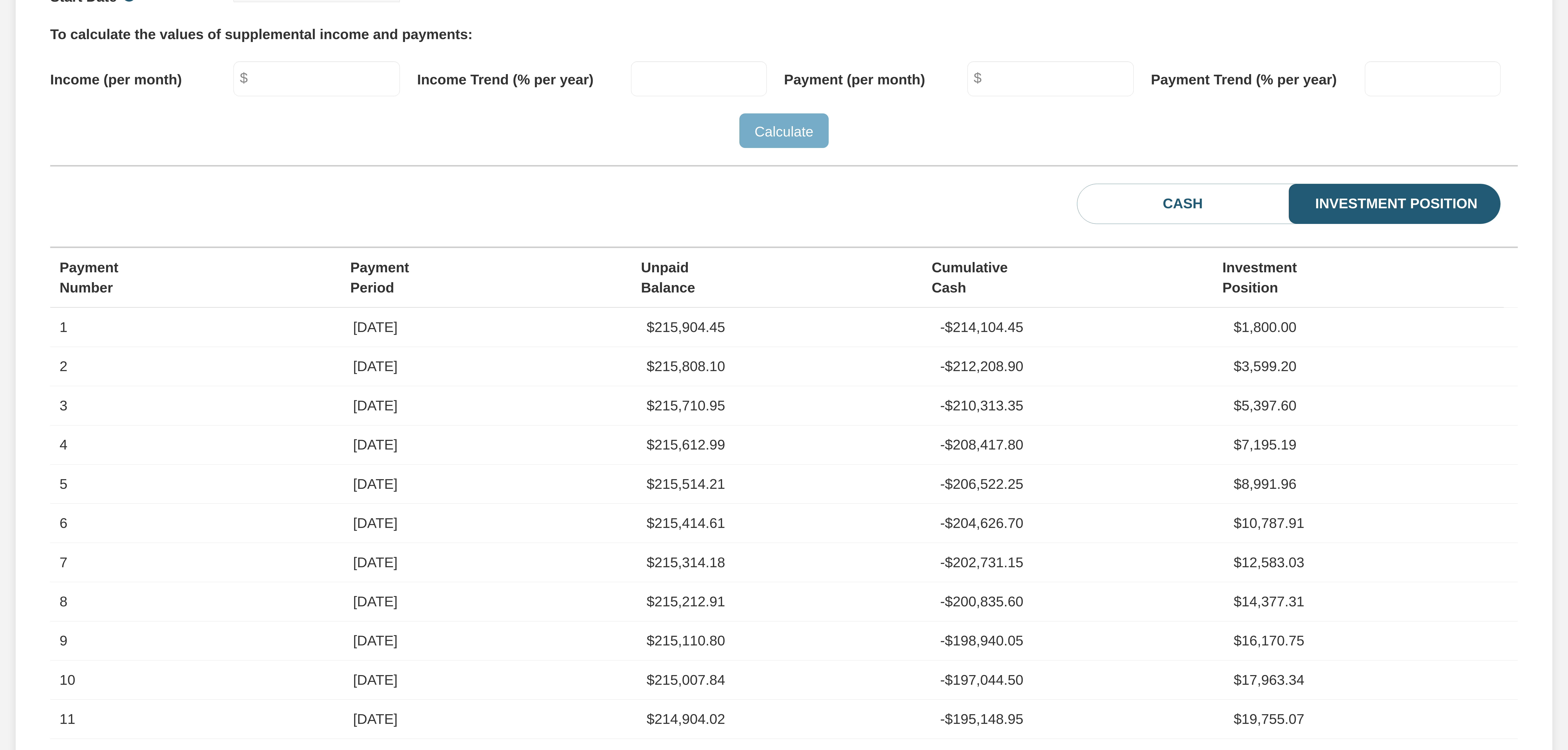
scroll to position [316, 1467]
click at [1179, 218] on li "Cash" at bounding box center [1151, 204] width 149 height 39
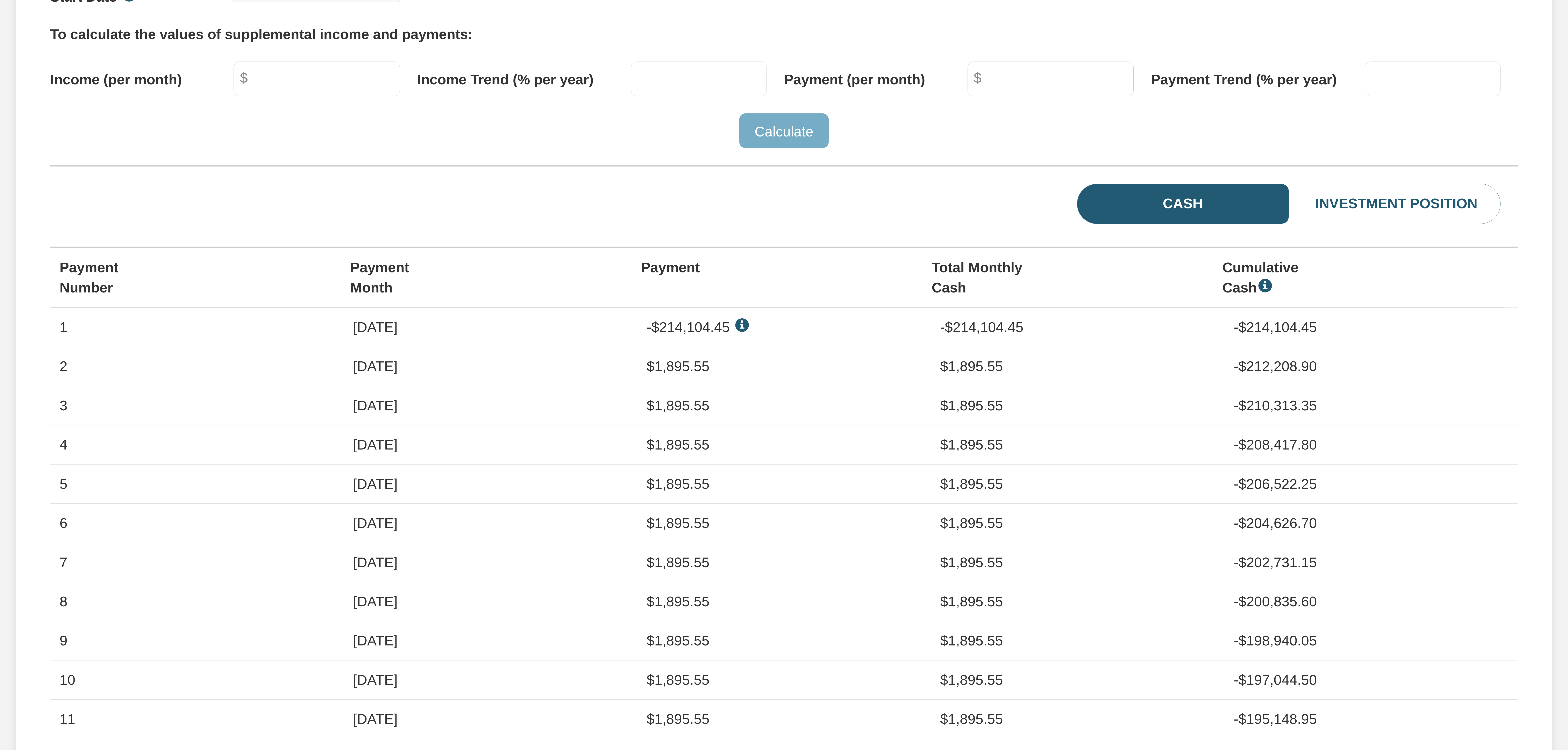
click at [1387, 223] on li "Investment Position" at bounding box center [1365, 204] width 271 height 39
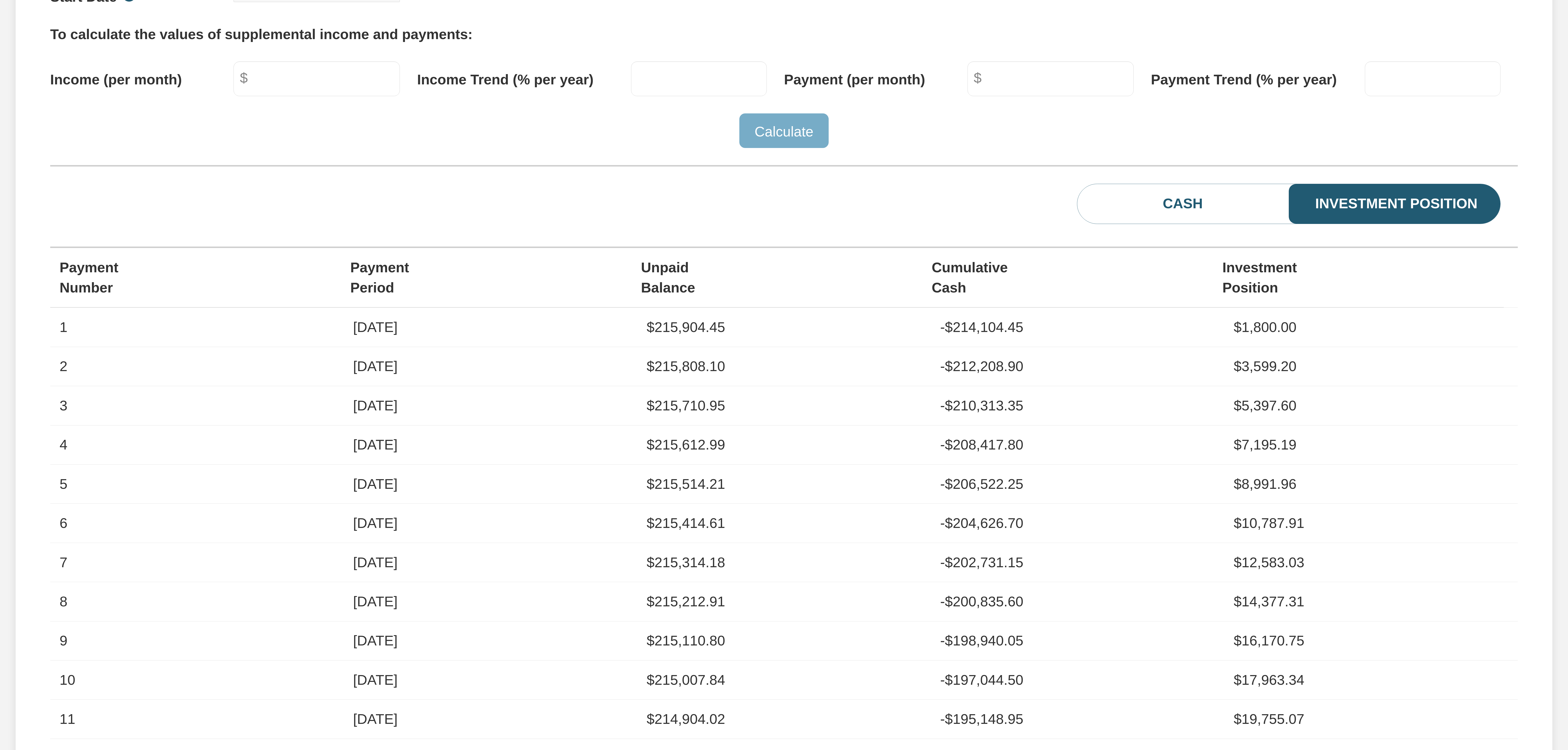
click at [1184, 223] on li "Cash" at bounding box center [1151, 204] width 149 height 39
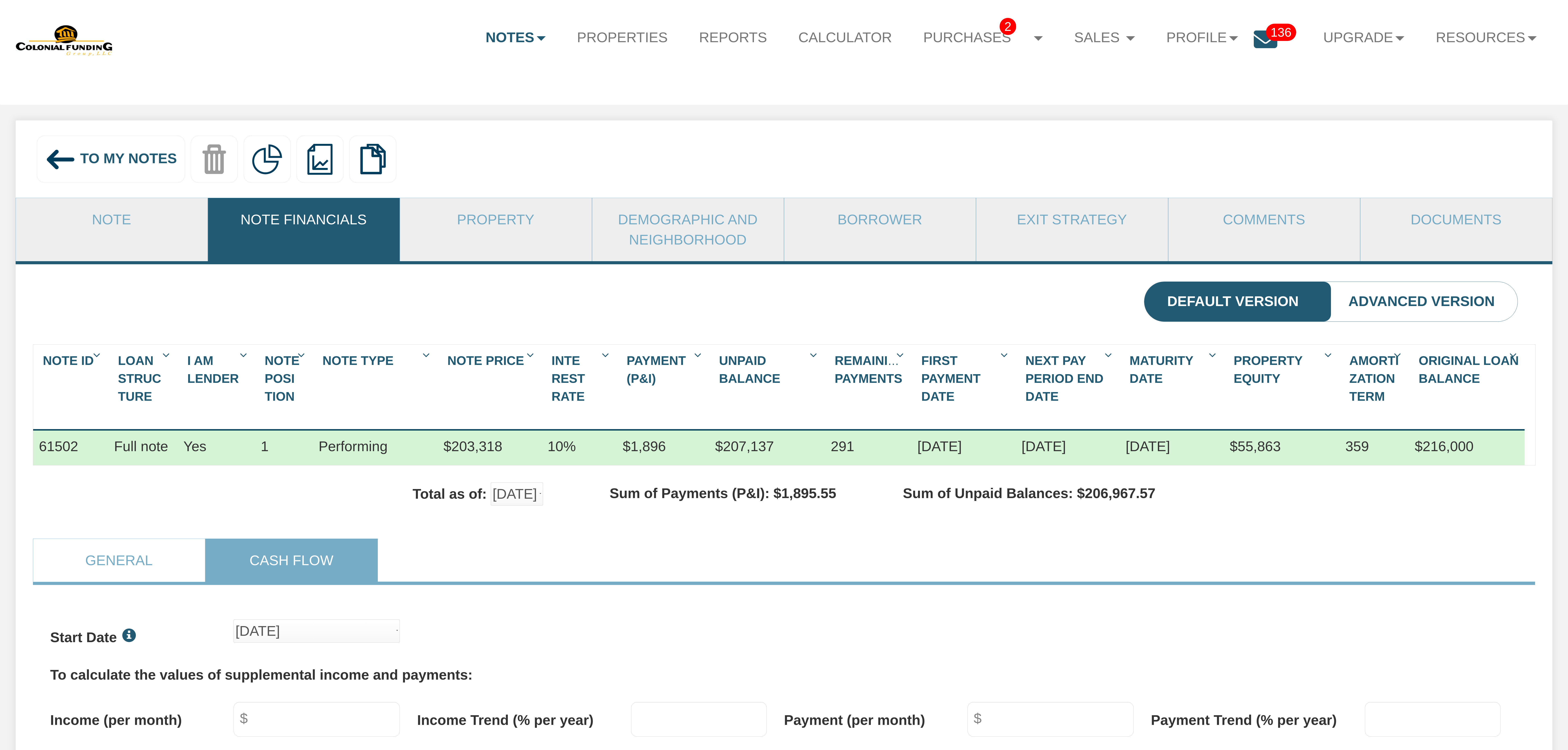
scroll to position [0, 0]
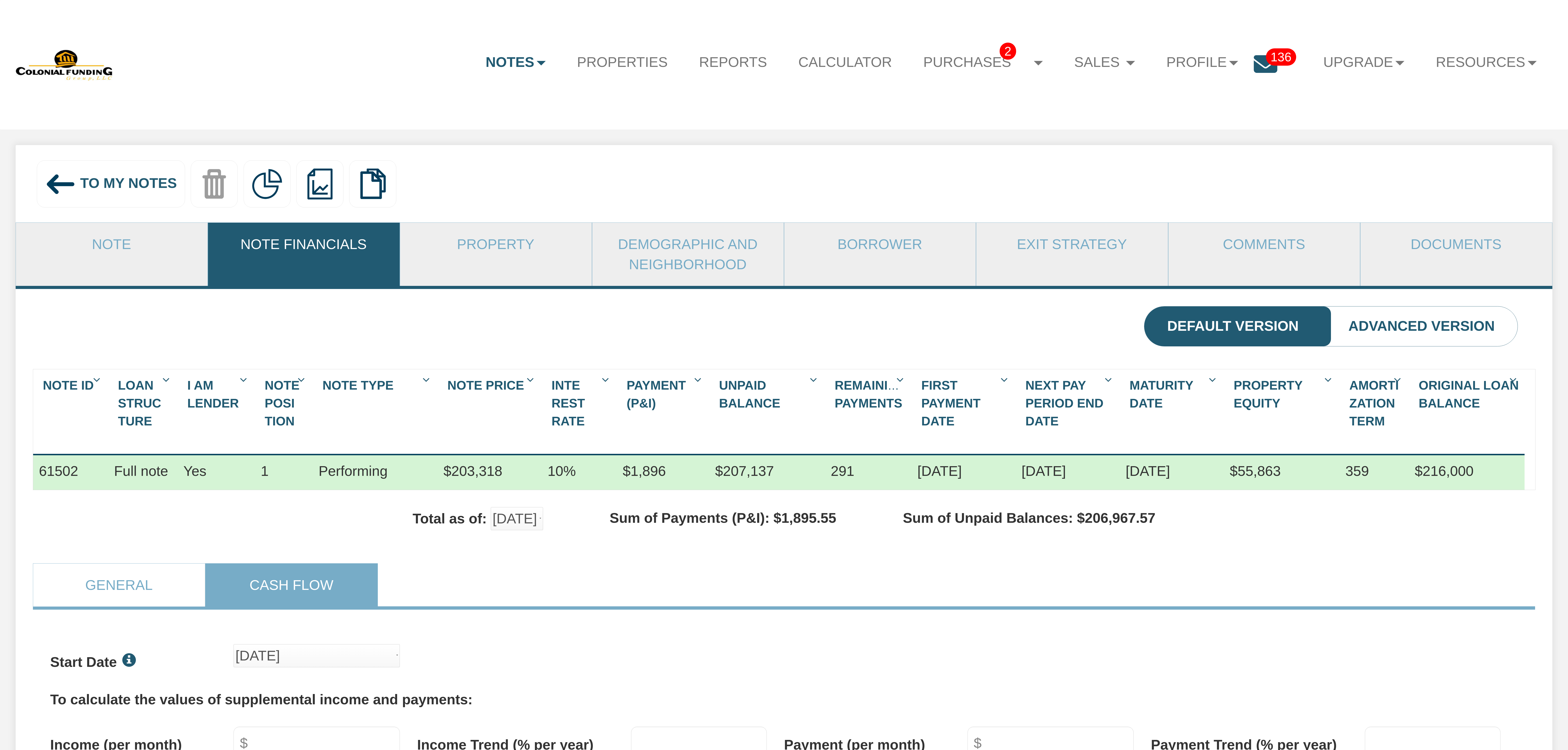
click at [405, 468] on div "Performing" at bounding box center [375, 472] width 125 height 35
click at [403, 468] on div "Performing" at bounding box center [375, 472] width 125 height 35
click at [518, 525] on div "Oct, 2025" at bounding box center [517, 519] width 49 height 23
click at [108, 245] on link "Note" at bounding box center [111, 244] width 191 height 43
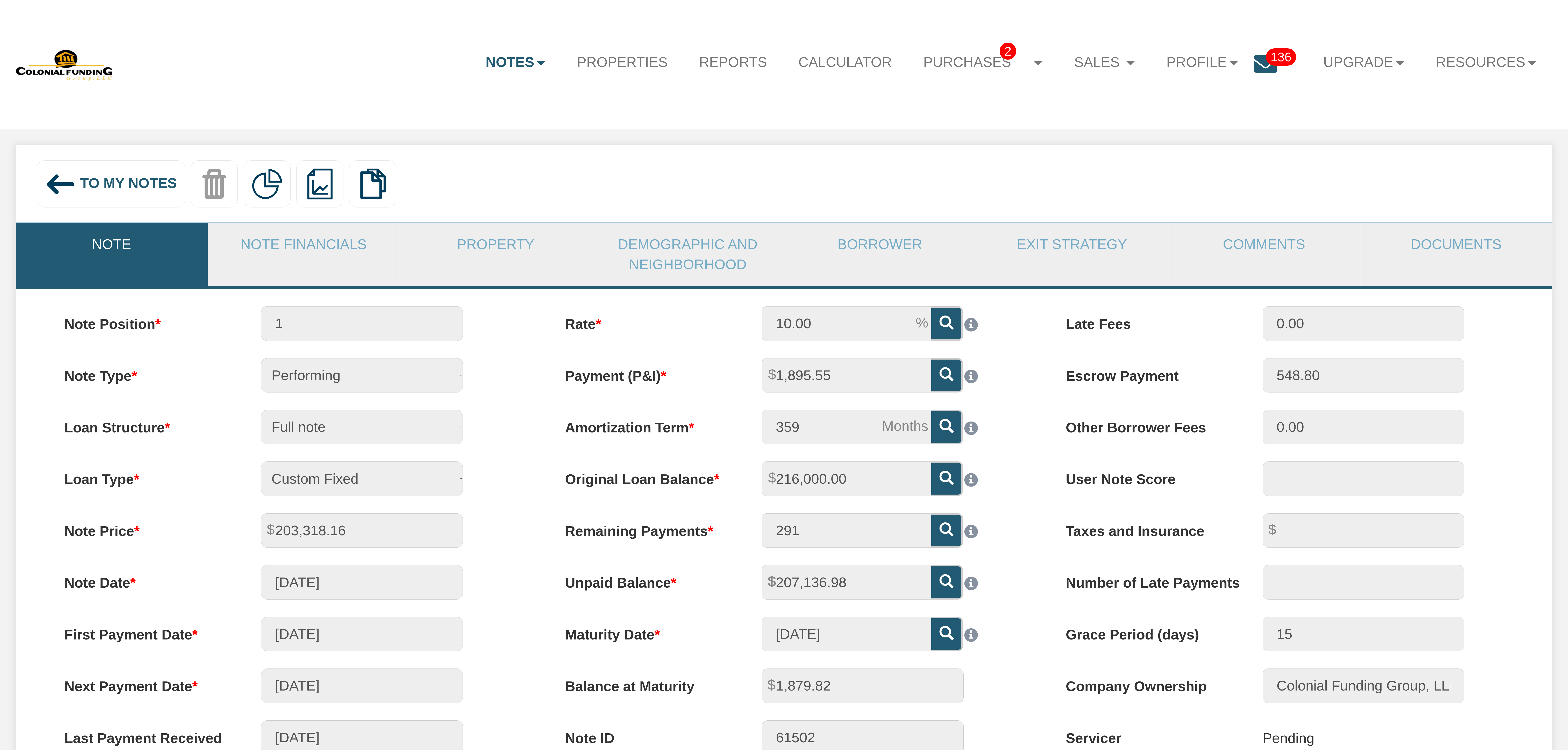
click at [118, 181] on span "To My Notes" at bounding box center [128, 183] width 96 height 16
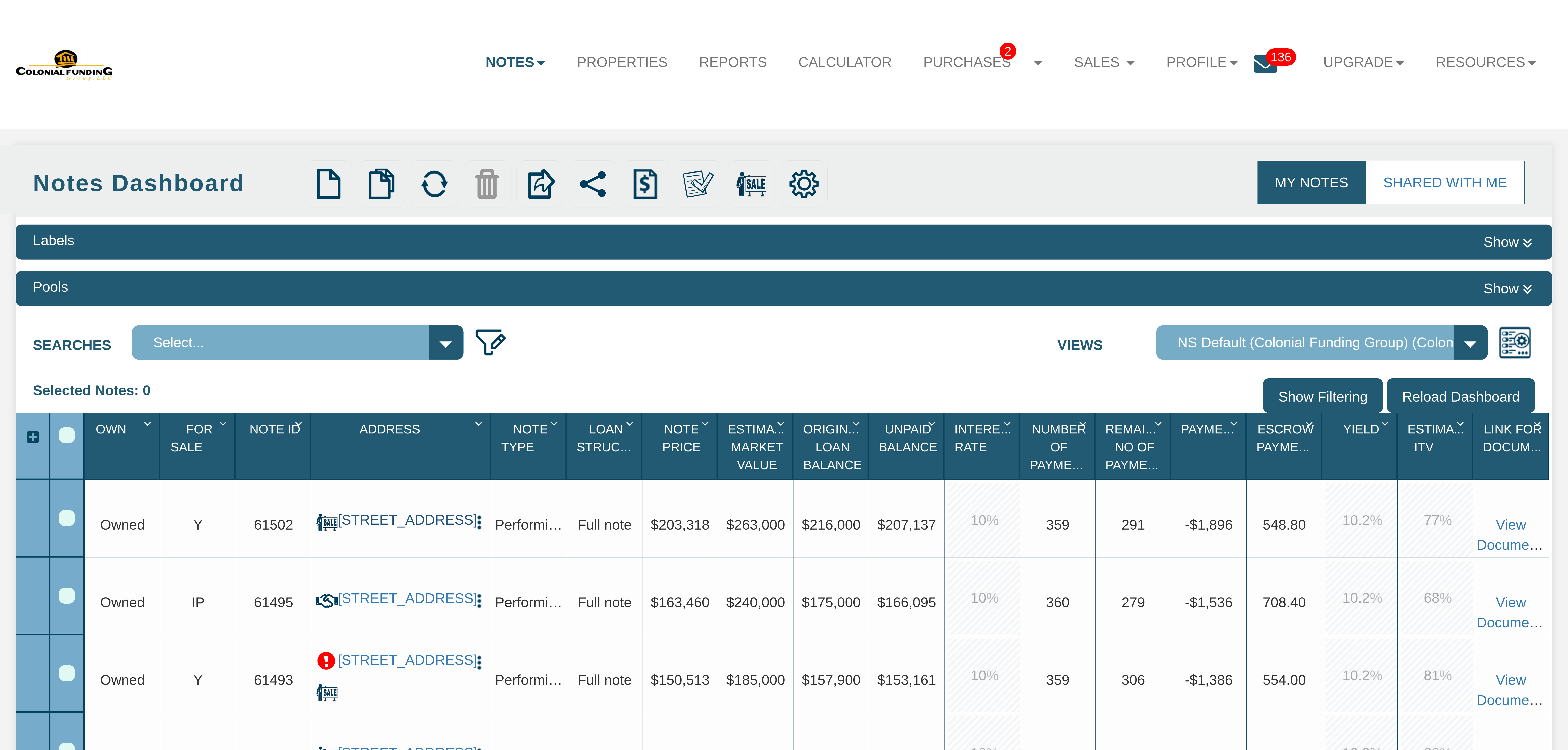
drag, startPoint x: 434, startPoint y: 535, endPoint x: 347, endPoint y: 498, distance: 94.5
click at [347, 511] on link "[STREET_ADDRESS]" at bounding box center [401, 520] width 127 height 17
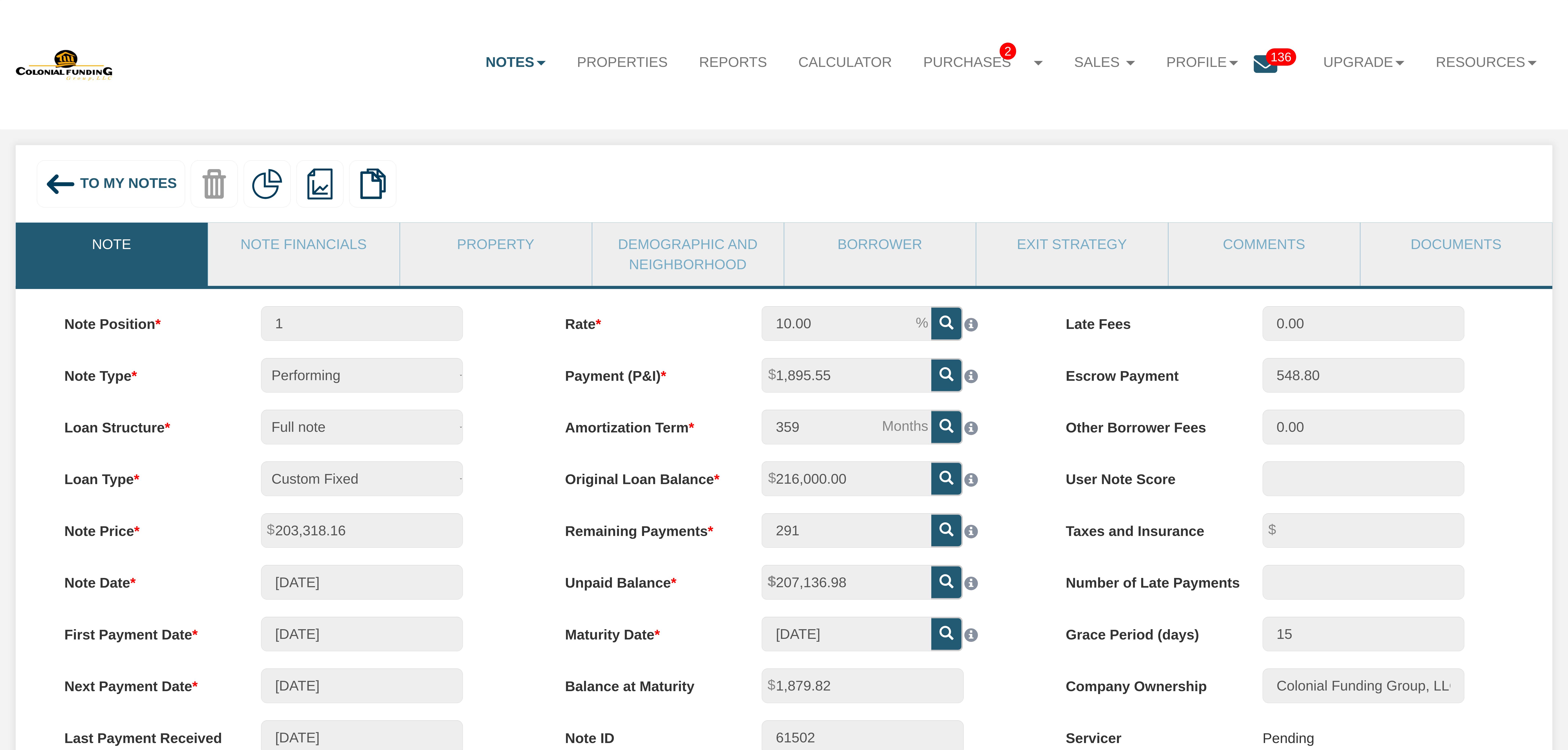
drag, startPoint x: 348, startPoint y: 498, endPoint x: 123, endPoint y: 156, distance: 409.4
click at [165, 113] on div "Notes Dashboard Transactions Properties Reports Calculator Purchases 2 Note Off…" at bounding box center [784, 64] width 1536 height 98
click at [104, 179] on span "To My Notes" at bounding box center [128, 183] width 96 height 16
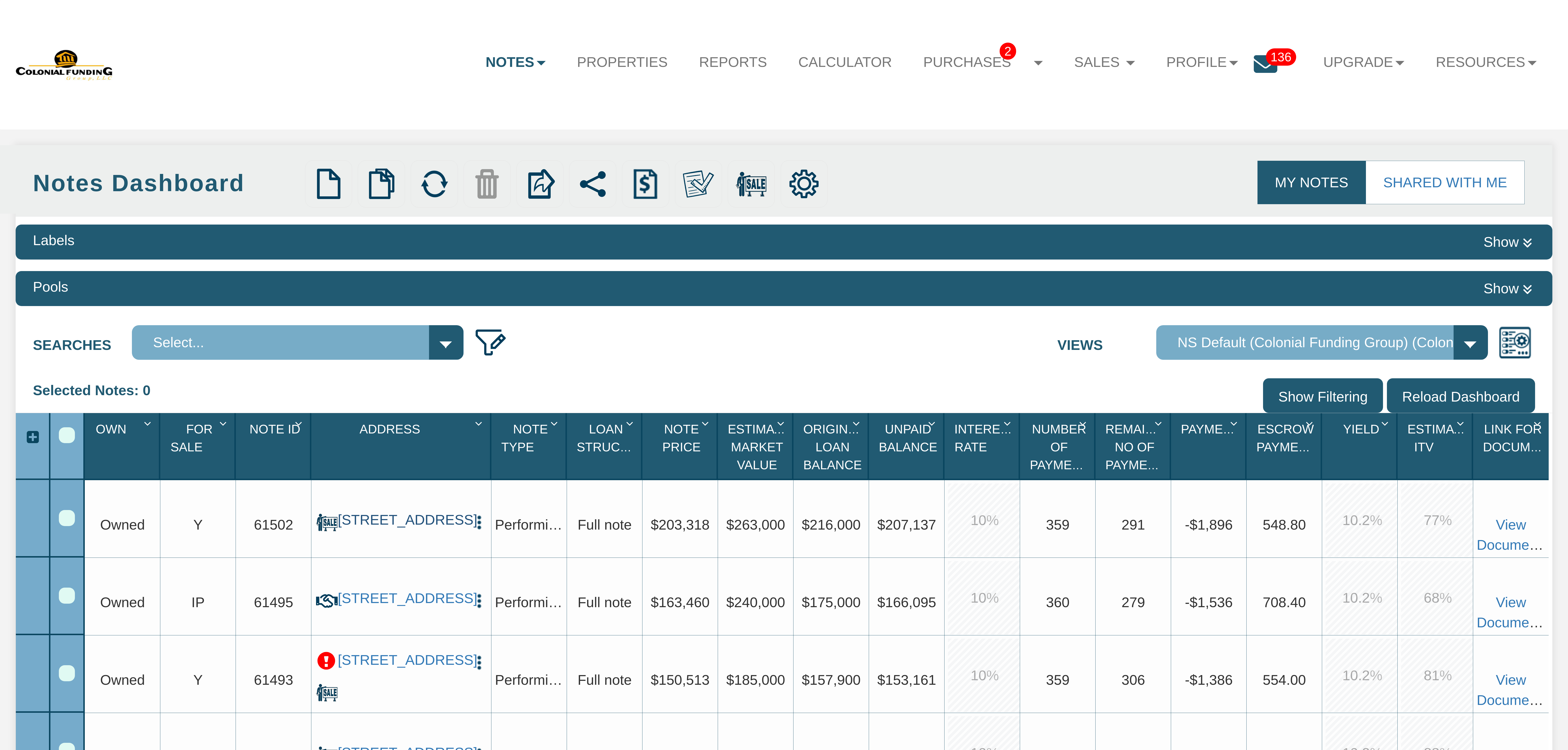
drag, startPoint x: 440, startPoint y: 545, endPoint x: 346, endPoint y: 506, distance: 101.8
click at [346, 511] on link "[STREET_ADDRESS]" at bounding box center [401, 520] width 127 height 17
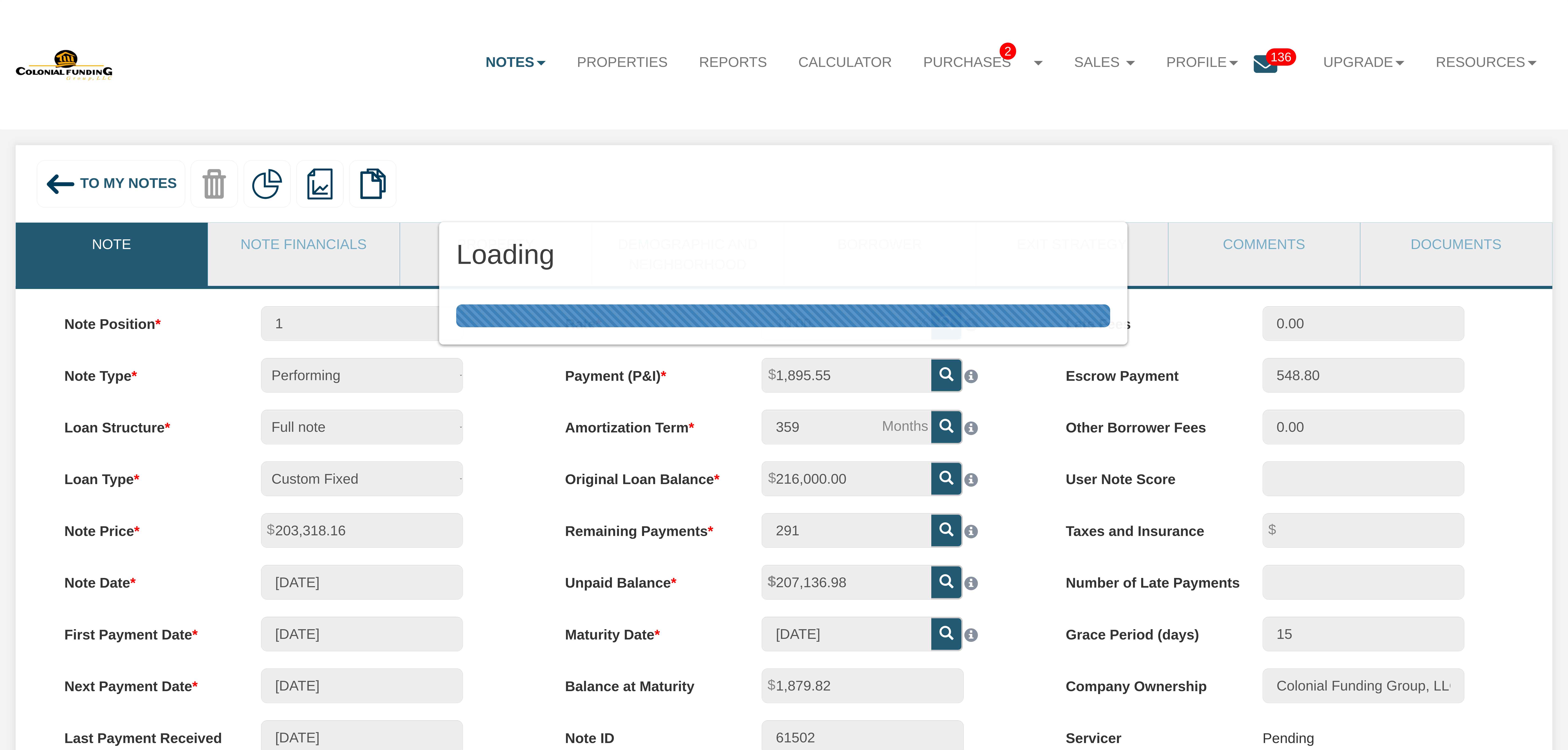
click at [68, 193] on div "Loading" at bounding box center [784, 375] width 1568 height 750
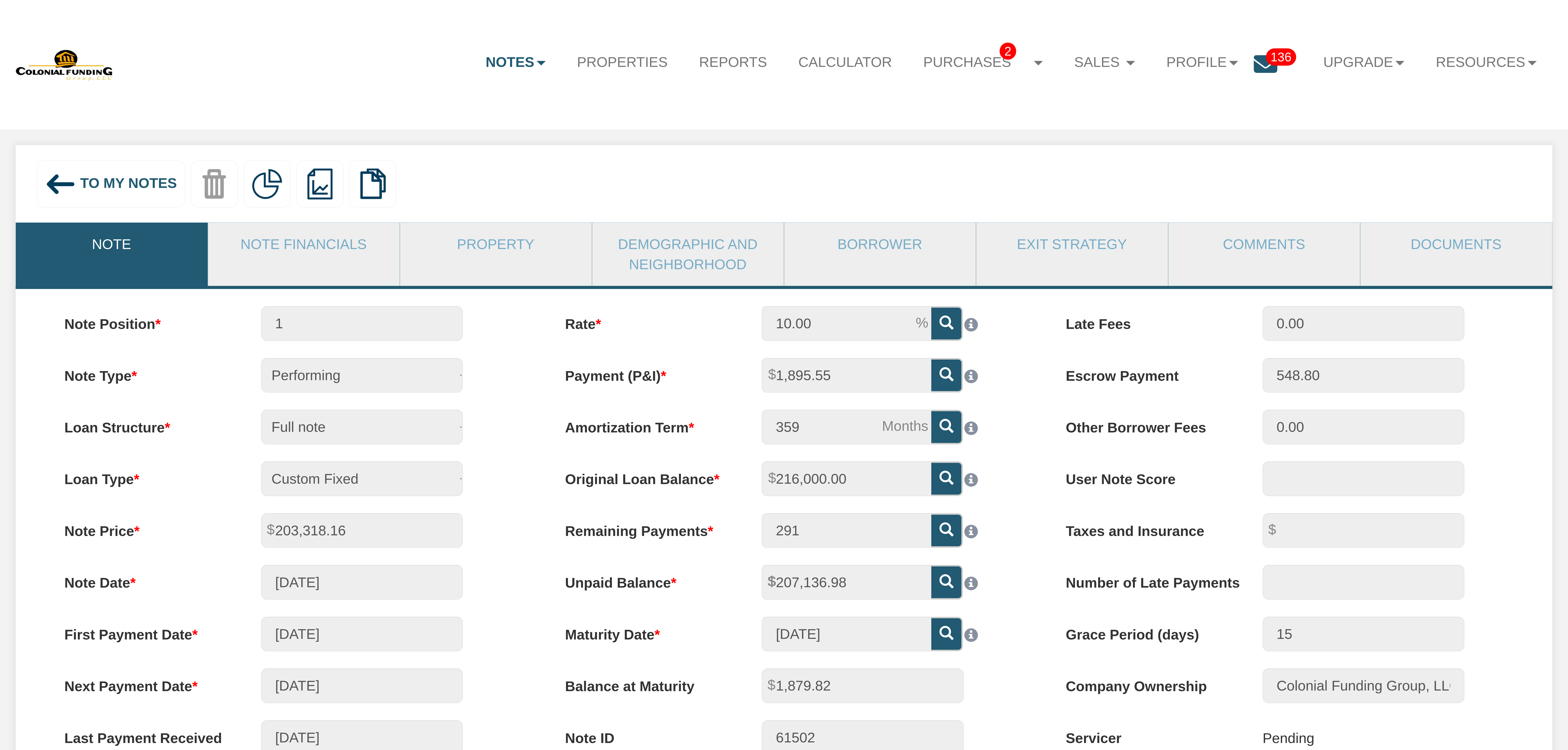
click at [81, 175] on div "To My Notes" at bounding box center [111, 184] width 148 height 47
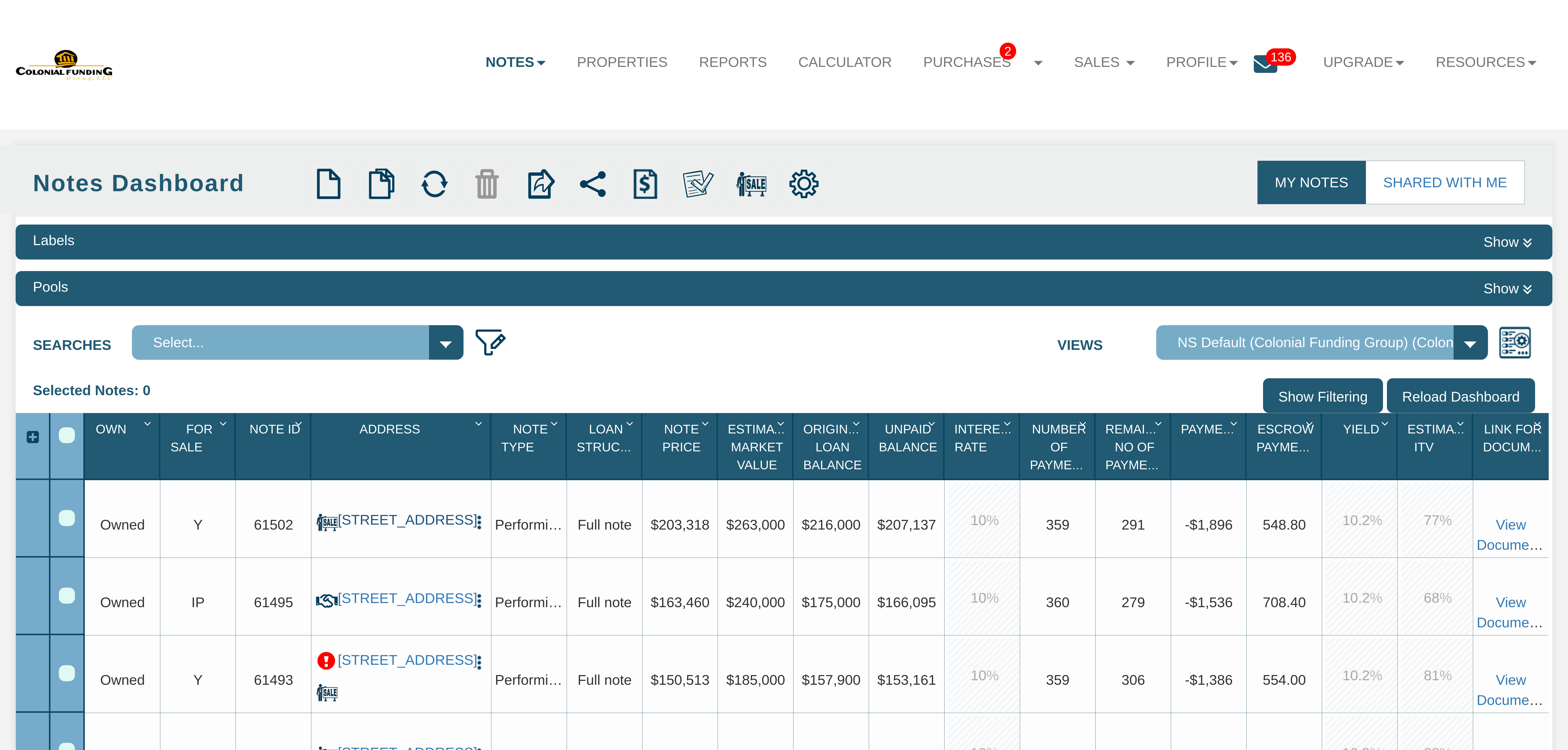
drag, startPoint x: 437, startPoint y: 542, endPoint x: 346, endPoint y: 496, distance: 102.0
click at [346, 511] on link "[STREET_ADDRESS]" at bounding box center [401, 520] width 127 height 17
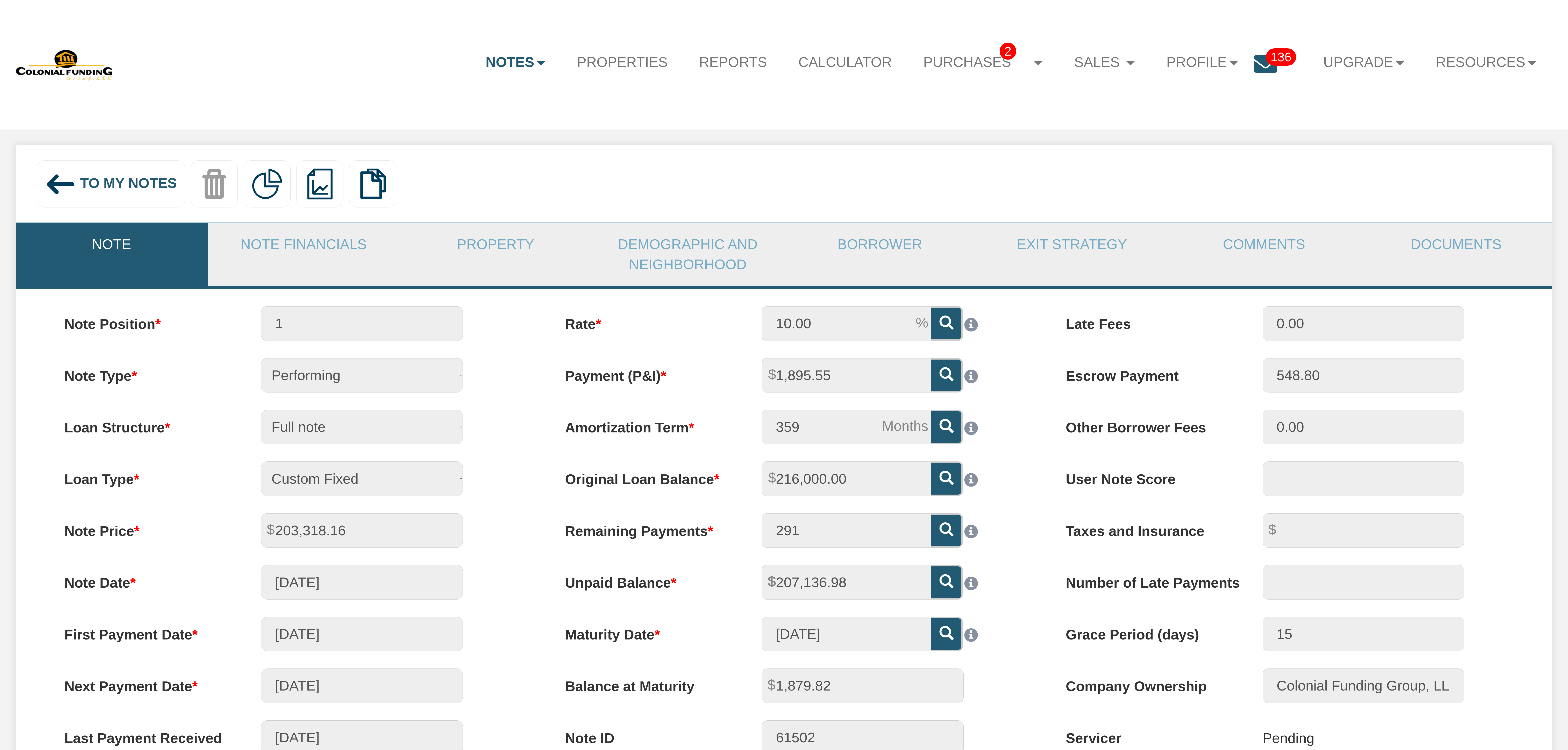
click at [91, 180] on span "To My Notes" at bounding box center [128, 183] width 96 height 16
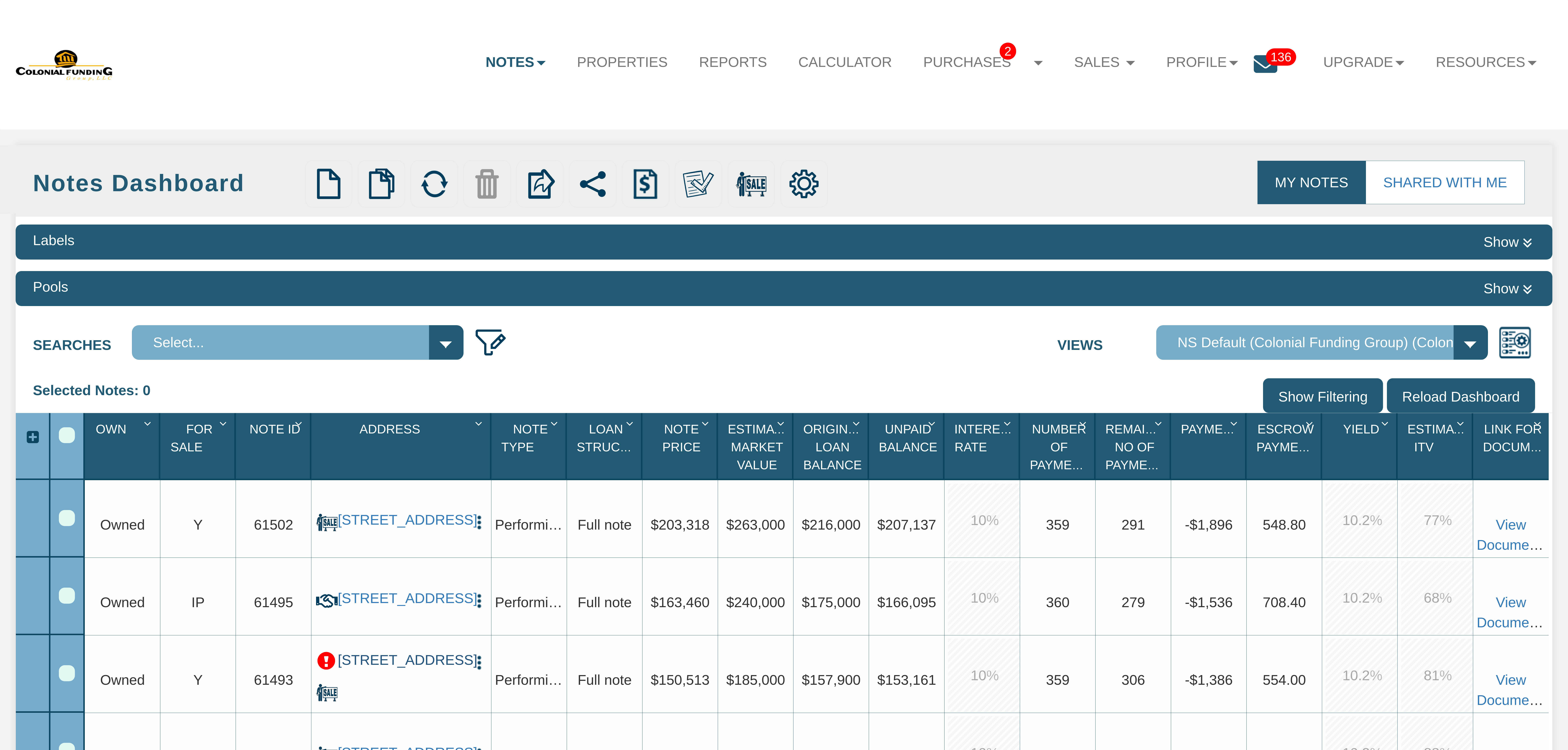
click at [387, 663] on link "[STREET_ADDRESS]" at bounding box center [401, 660] width 127 height 17
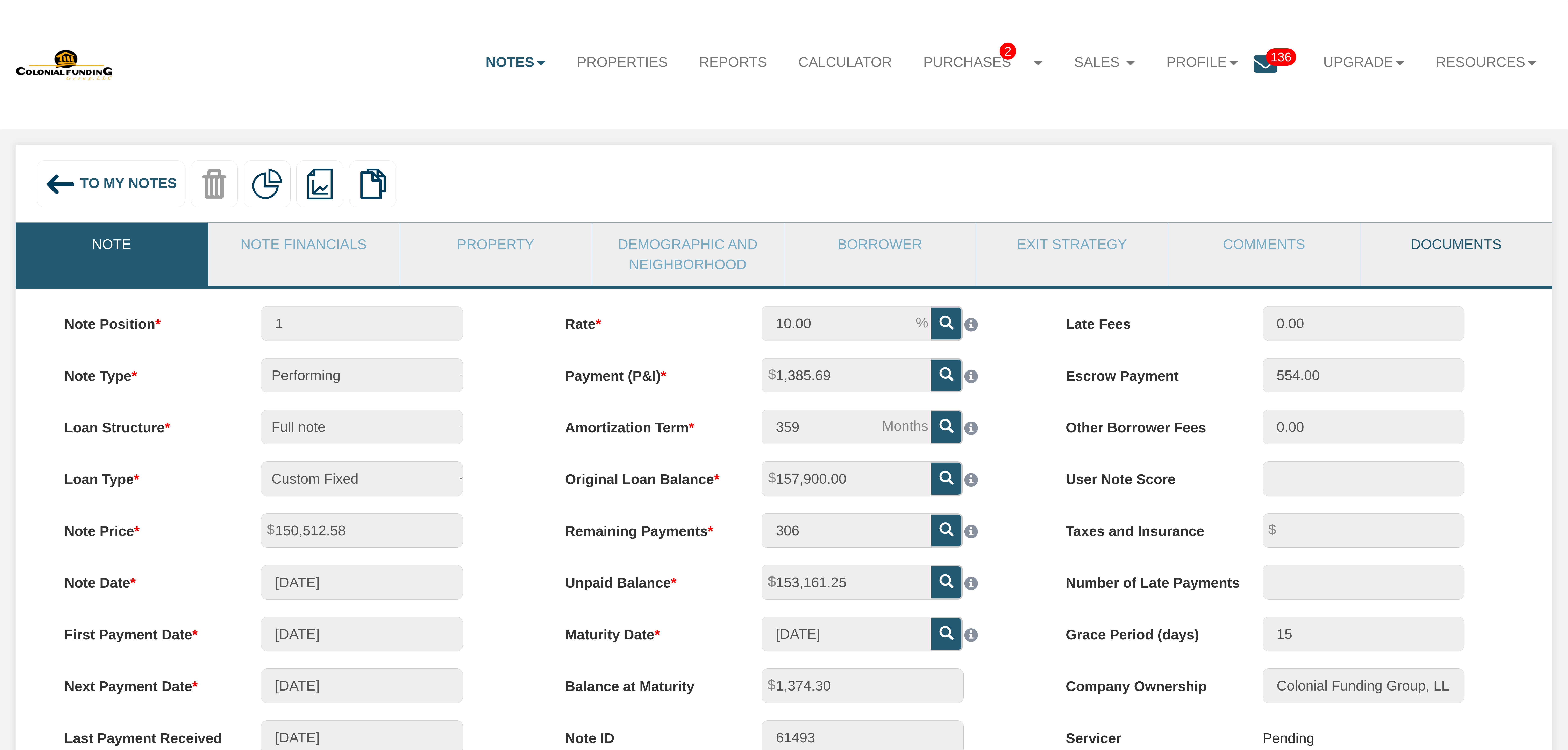
click at [1468, 249] on link "Documents" at bounding box center [1455, 244] width 191 height 43
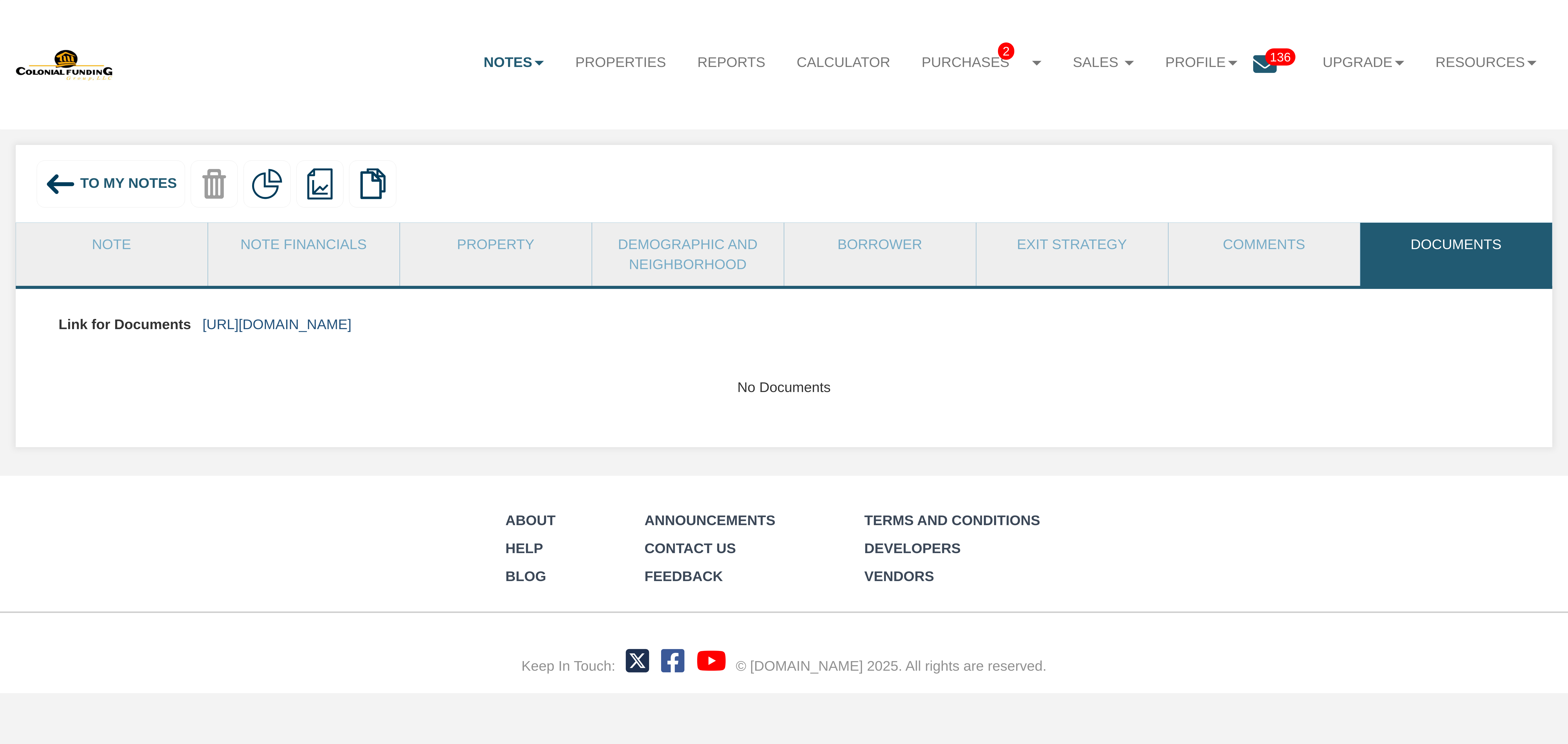
drag, startPoint x: 714, startPoint y: 326, endPoint x: 714, endPoint y: 323, distance: 3.0
click at [351, 323] on link "https://colonialfundinggroup.sharepoint.com/:f:/s/operationsteam/Eg5p2f-ec6BFi1…" at bounding box center [277, 324] width 149 height 16
click at [81, 257] on link "Note" at bounding box center [112, 245] width 191 height 43
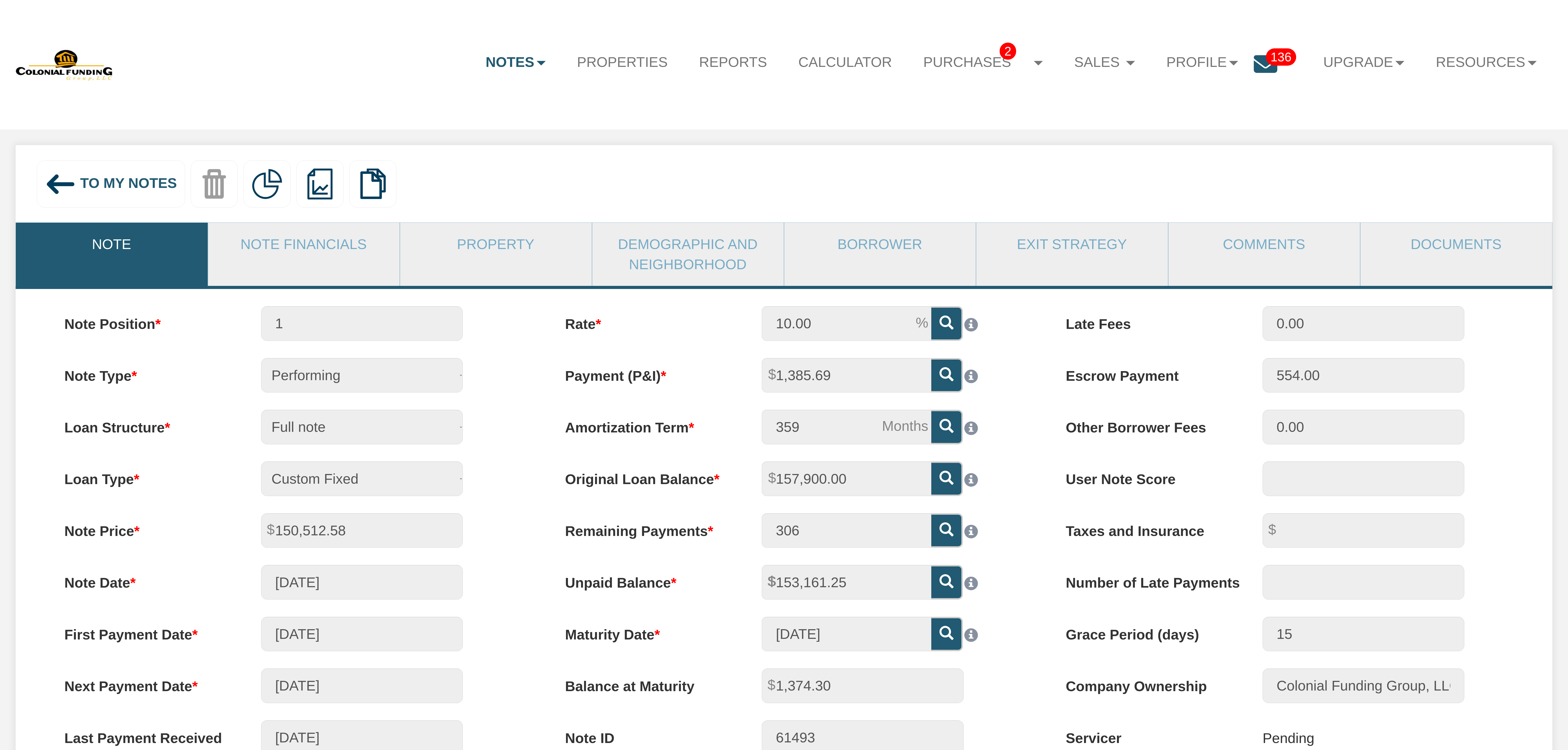
click at [101, 180] on span "To My Notes" at bounding box center [128, 183] width 96 height 16
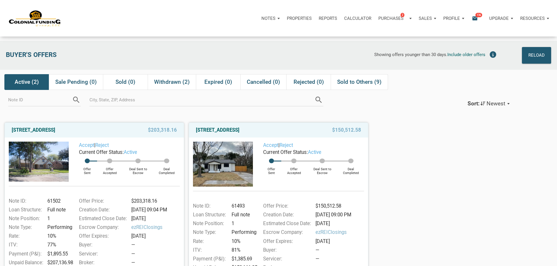
drag, startPoint x: 108, startPoint y: 136, endPoint x: 10, endPoint y: 137, distance: 98.5
click at [9, 134] on div "[STREET_ADDRESS]" at bounding box center [69, 130] width 120 height 7
copy link "[STREET_ADDRESS]"
click at [37, 175] on img at bounding box center [39, 162] width 60 height 40
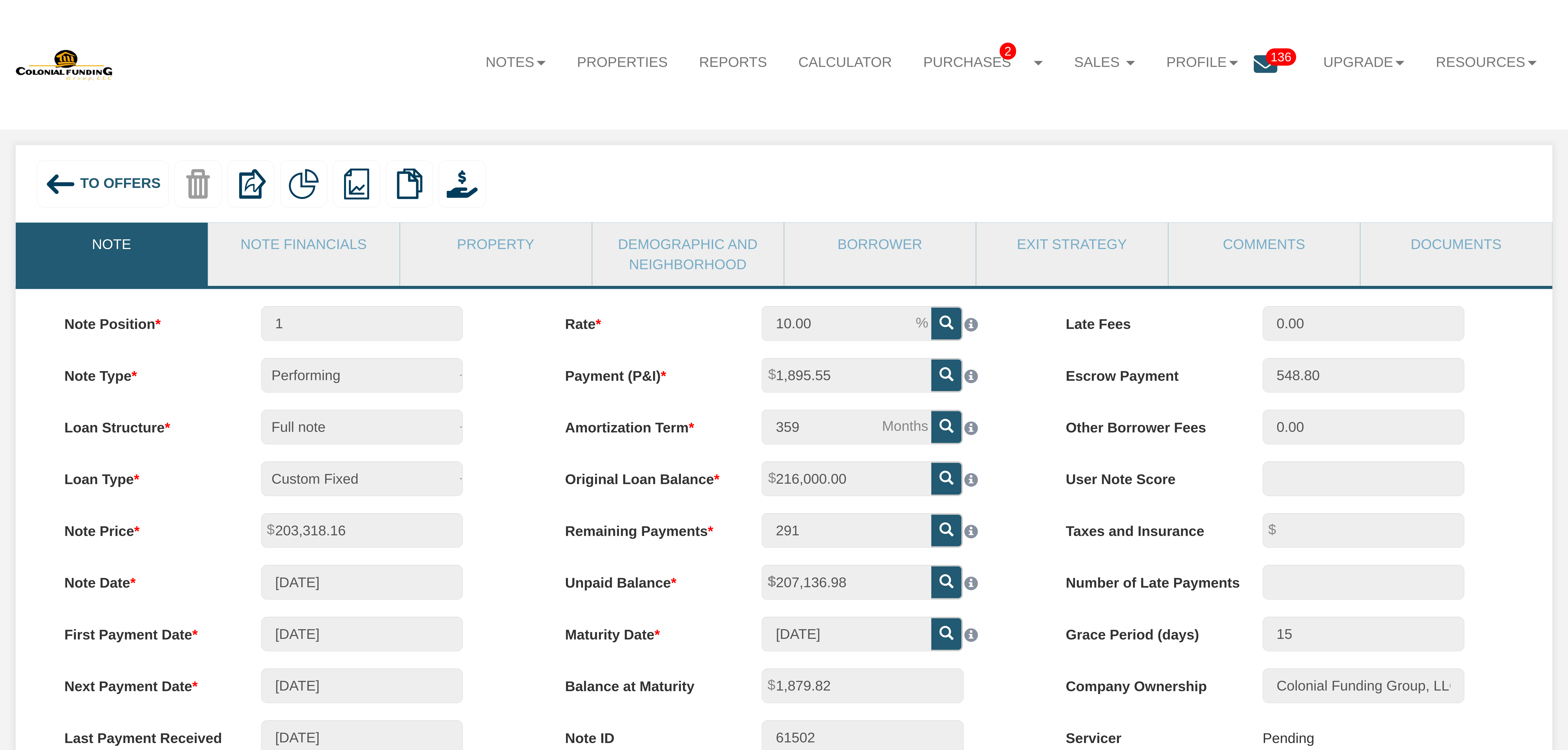
click at [92, 189] on span "To Offers" at bounding box center [120, 183] width 80 height 16
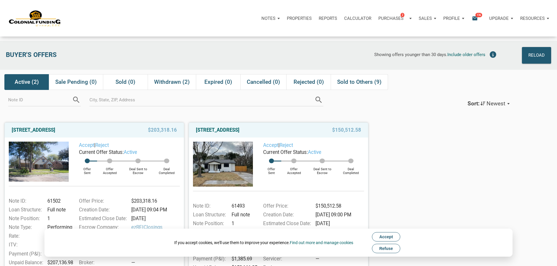
click at [392, 249] on span "Refuse" at bounding box center [386, 248] width 14 height 5
